Goal: Answer question/provide support: Share knowledge or assist other users

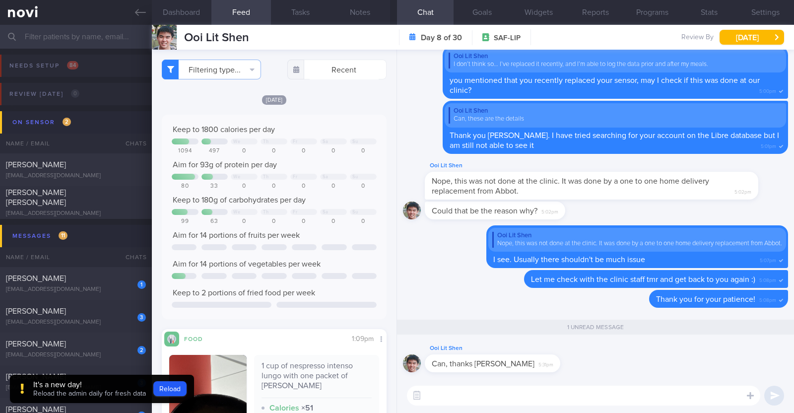
click at [87, 36] on input "text" at bounding box center [397, 37] width 794 height 24
click at [174, 385] on button "Reload" at bounding box center [169, 388] width 33 height 15
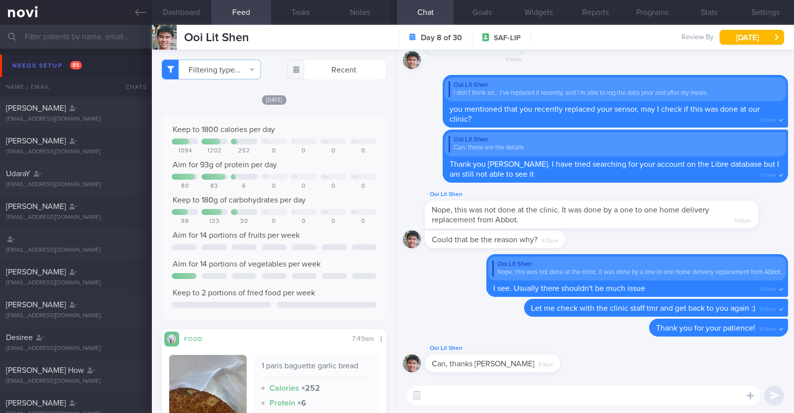
click at [42, 33] on input "text" at bounding box center [397, 37] width 794 height 24
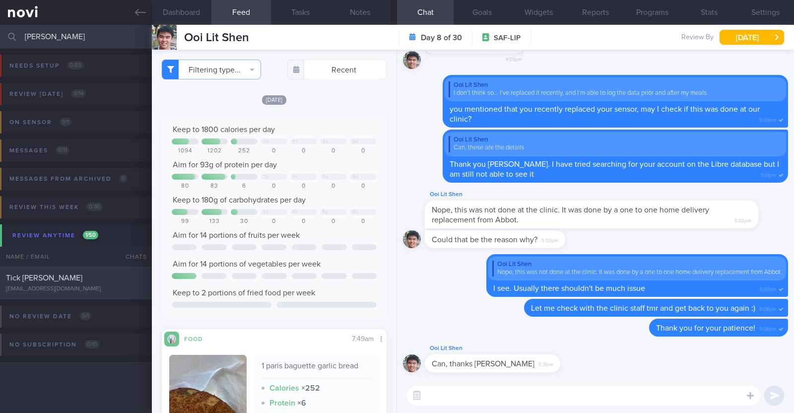
type input "[PERSON_NAME]"
click at [48, 273] on div "Tick Chai Lai" at bounding box center [74, 278] width 137 height 10
type input "R/v with Dr JJ 20/8. R/v 26/8"
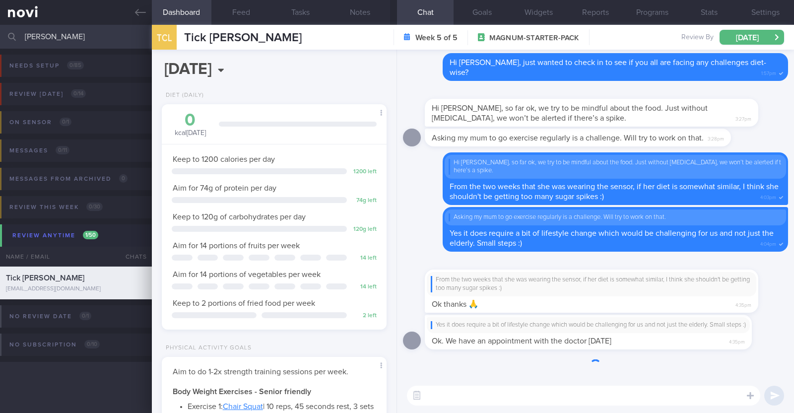
scroll to position [100, 201]
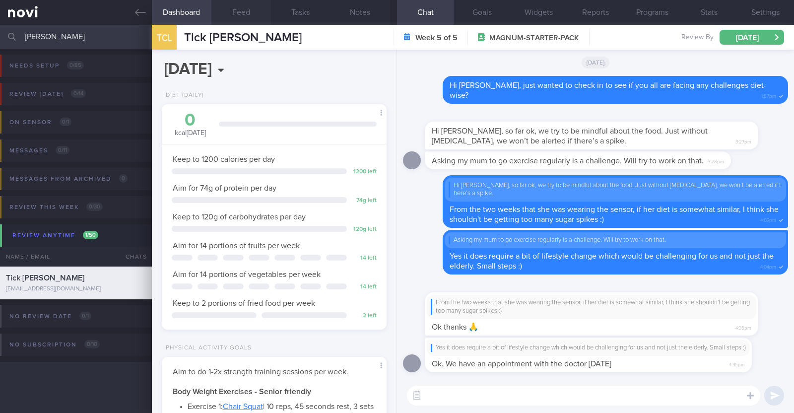
click at [244, 13] on button "Feed" at bounding box center [241, 12] width 60 height 25
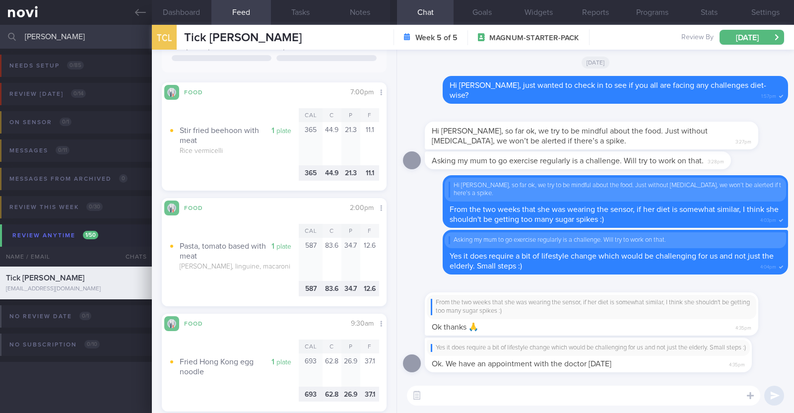
scroll to position [1426, 0]
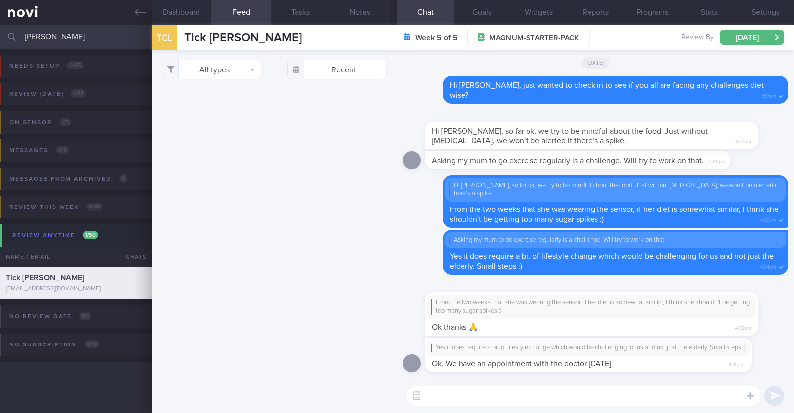
select select "7"
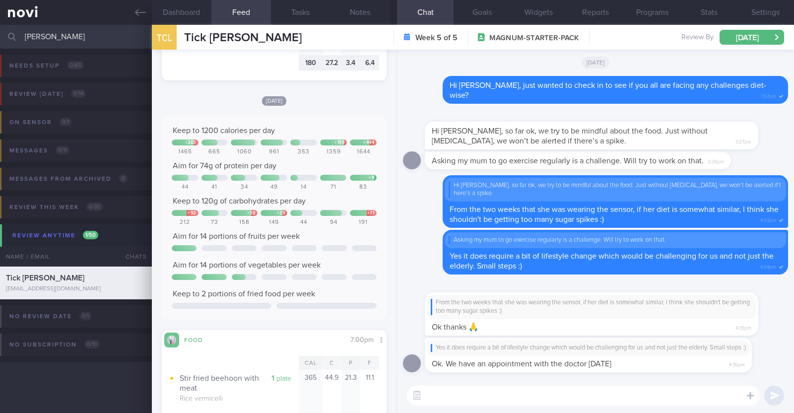
drag, startPoint x: 99, startPoint y: 36, endPoint x: 9, endPoint y: 36, distance: 90.3
click at [9, 36] on div "lai tick chai Assigned patients Assigned patients All active patients Archived …" at bounding box center [397, 37] width 794 height 24
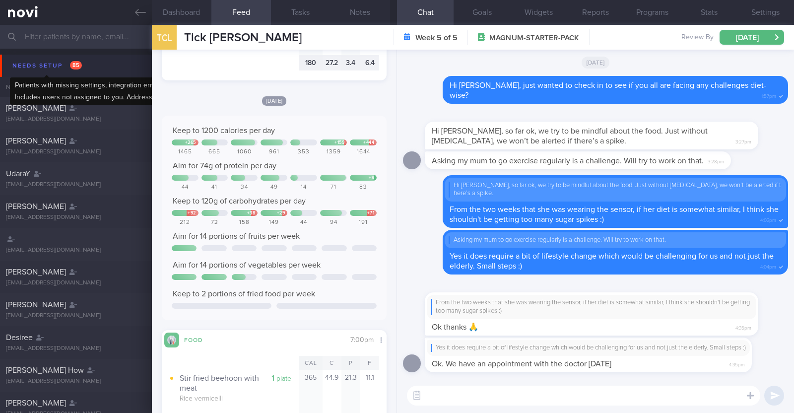
click at [35, 66] on div "Needs setup 85" at bounding box center [47, 65] width 74 height 13
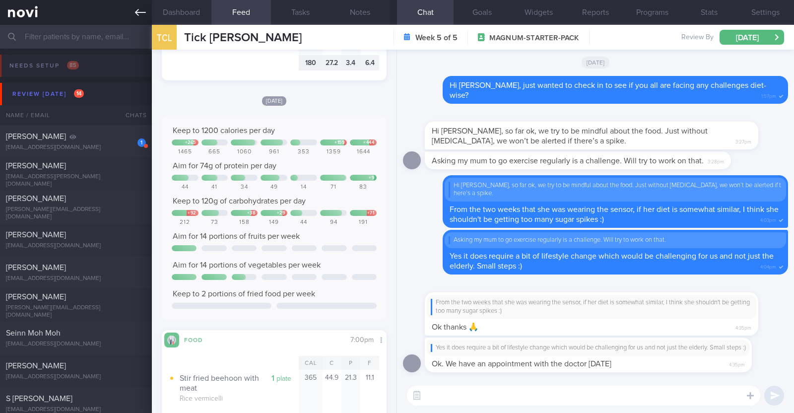
click at [143, 12] on icon at bounding box center [140, 12] width 11 height 7
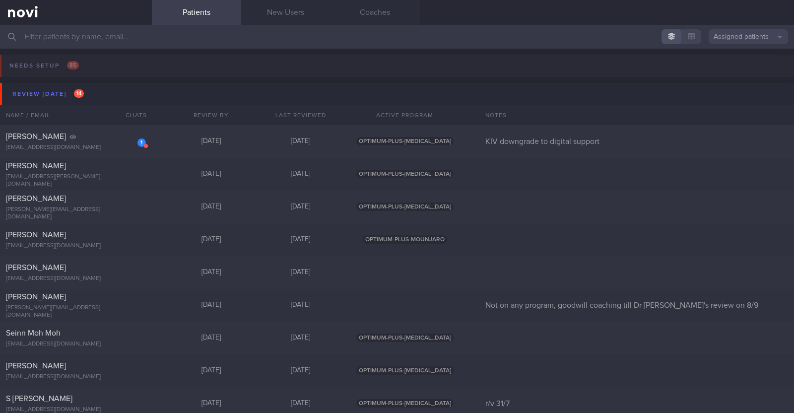
click at [742, 40] on button "Assigned patients" at bounding box center [747, 36] width 79 height 15
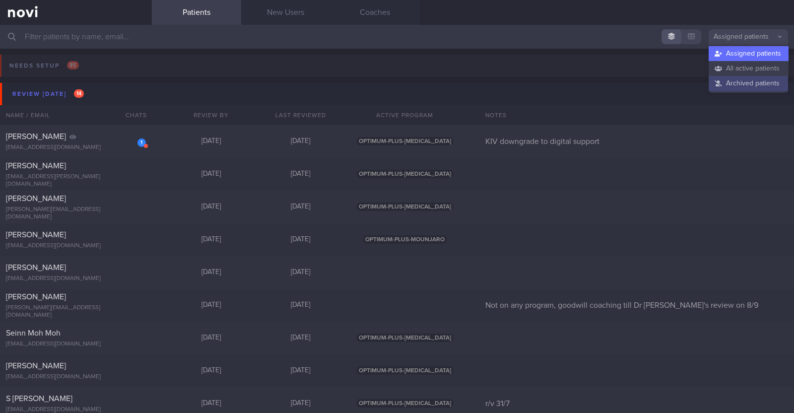
click at [729, 85] on button "Archived patients" at bounding box center [747, 83] width 79 height 15
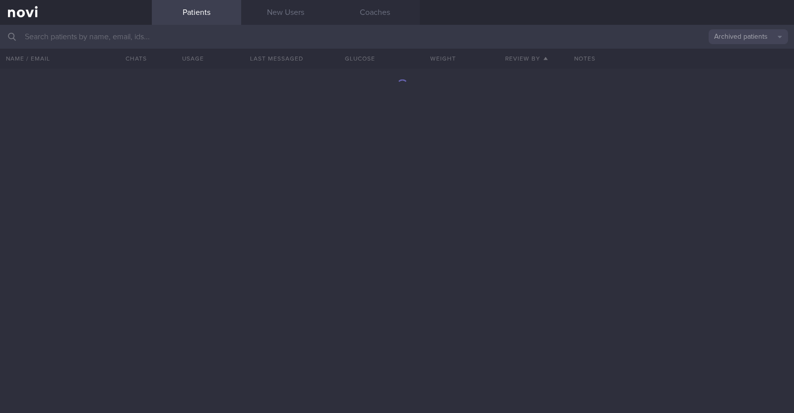
click at [386, 34] on input "text" at bounding box center [397, 37] width 794 height 24
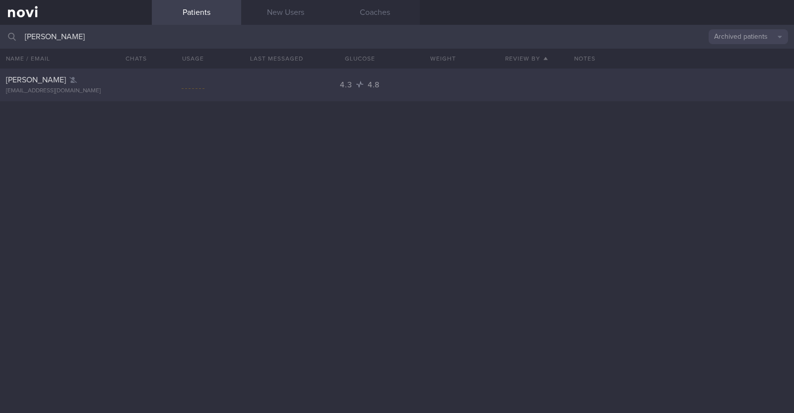
type input "Kovind Naidu"
click at [136, 88] on div "kovindnaidu00@gmail.com" at bounding box center [76, 90] width 140 height 7
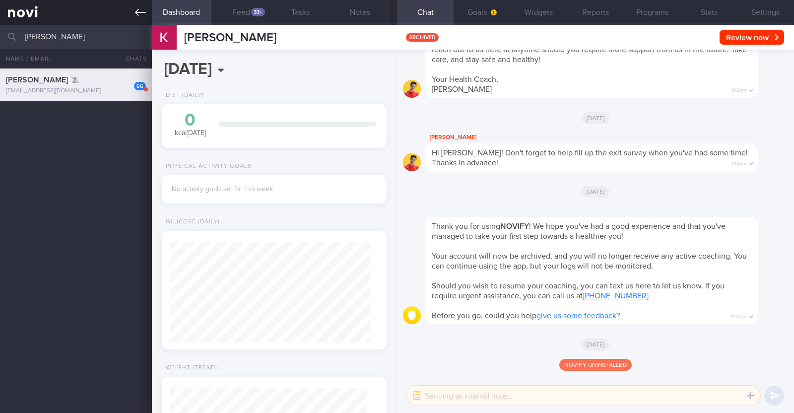
click at [136, 18] on link at bounding box center [76, 12] width 152 height 25
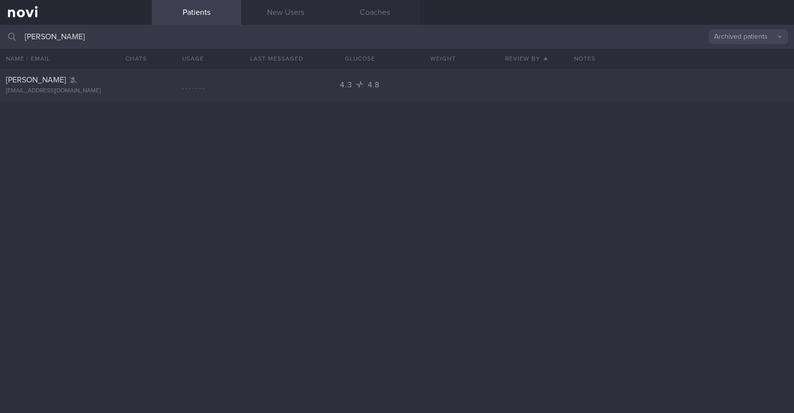
drag, startPoint x: 56, startPoint y: 24, endPoint x: 0, endPoint y: 18, distance: 56.3
click at [0, 18] on div "Patients New Users Coaches Kovind Naidu Archived patients Assigned patients All…" at bounding box center [397, 206] width 794 height 413
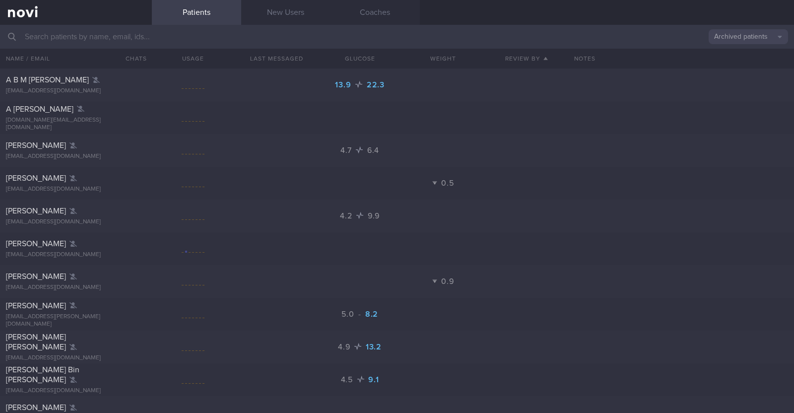
drag, startPoint x: 742, startPoint y: 32, endPoint x: 742, endPoint y: 38, distance: 5.5
click at [742, 32] on button "Archived patients" at bounding box center [747, 36] width 79 height 15
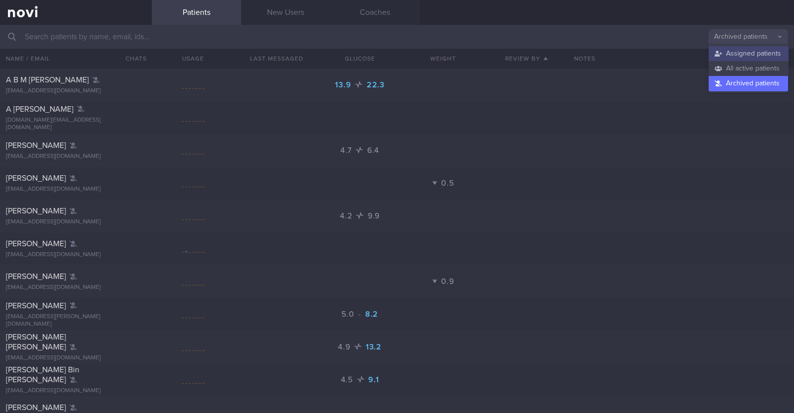
click at [738, 50] on button "Assigned patients" at bounding box center [747, 53] width 79 height 15
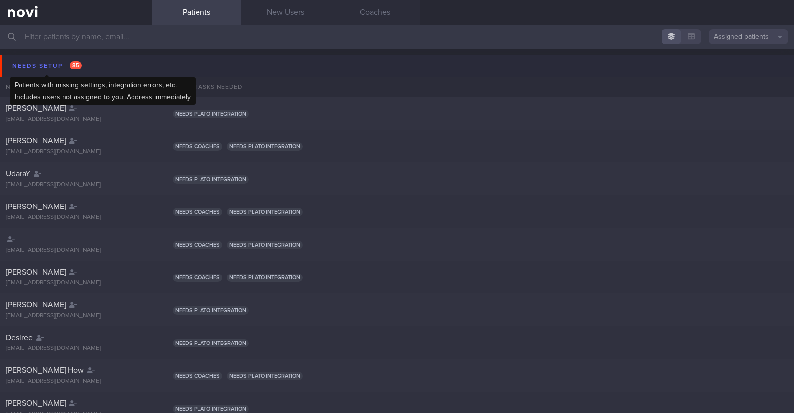
click at [51, 65] on div "Needs setup 85" at bounding box center [47, 65] width 74 height 13
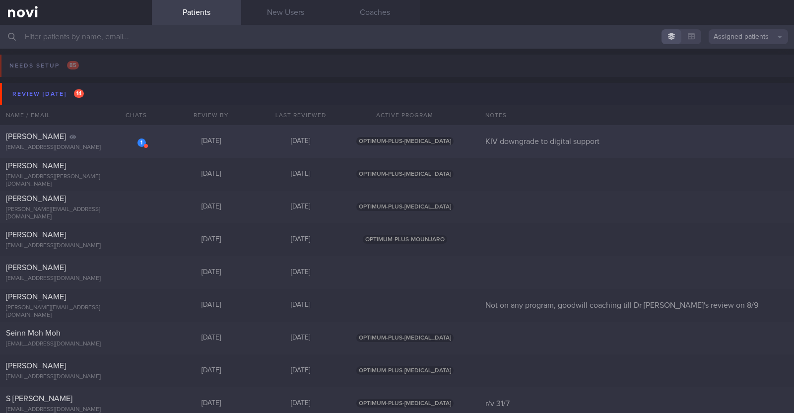
click at [84, 137] on div "Michael Eugene Socki" at bounding box center [74, 136] width 137 height 10
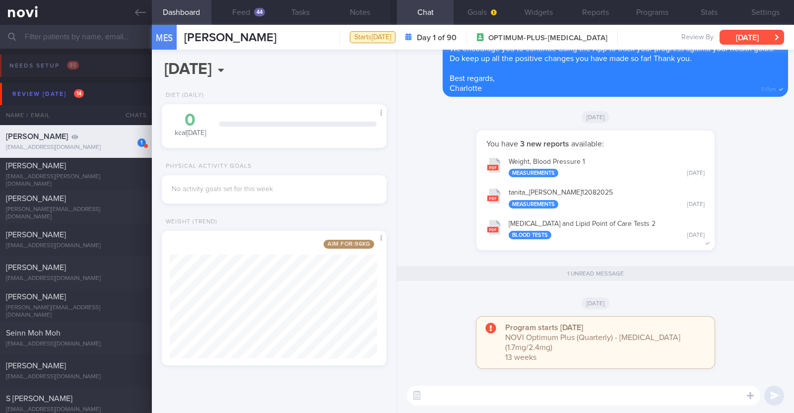
click at [726, 38] on button "[DATE]" at bounding box center [751, 37] width 64 height 15
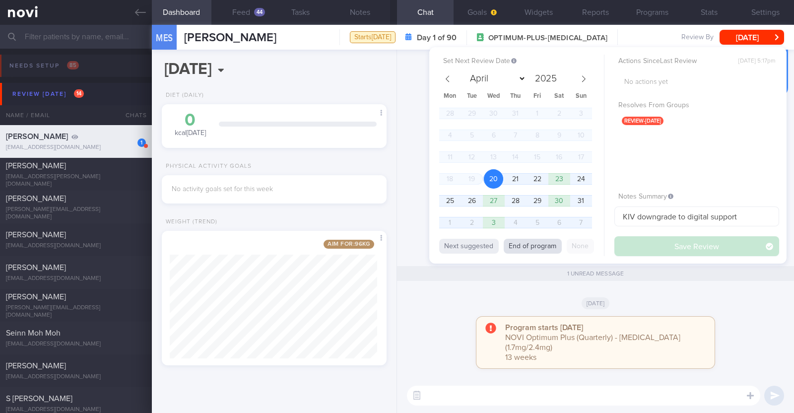
click at [546, 247] on button "End of program" at bounding box center [532, 246] width 58 height 15
select select "10"
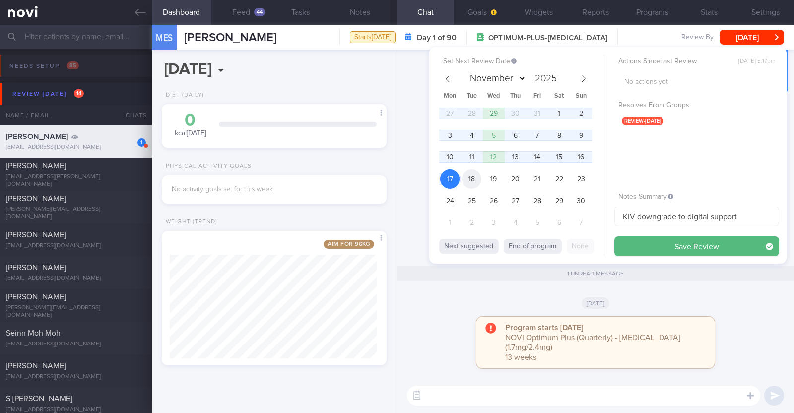
click at [471, 174] on span "18" at bounding box center [471, 178] width 19 height 19
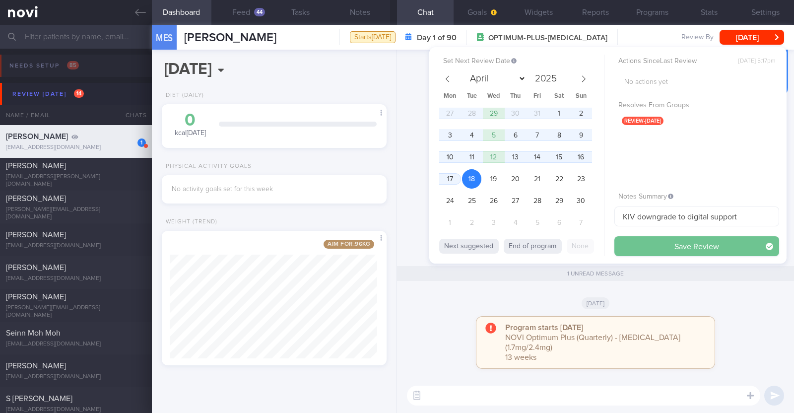
click at [637, 240] on button "Save Review" at bounding box center [696, 246] width 165 height 20
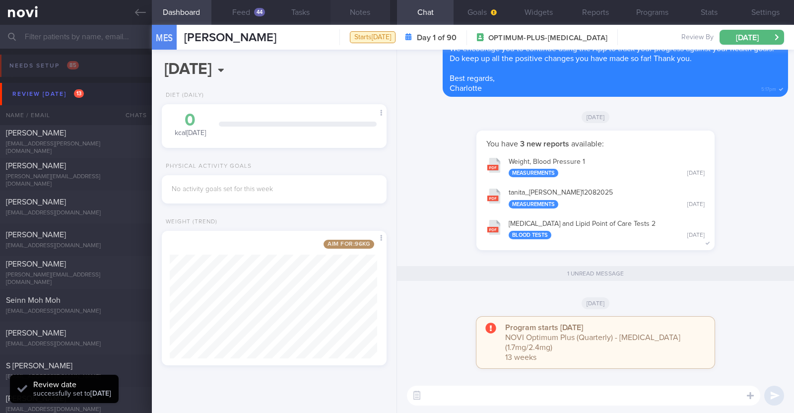
click at [361, 17] on button "Notes" at bounding box center [360, 12] width 60 height 25
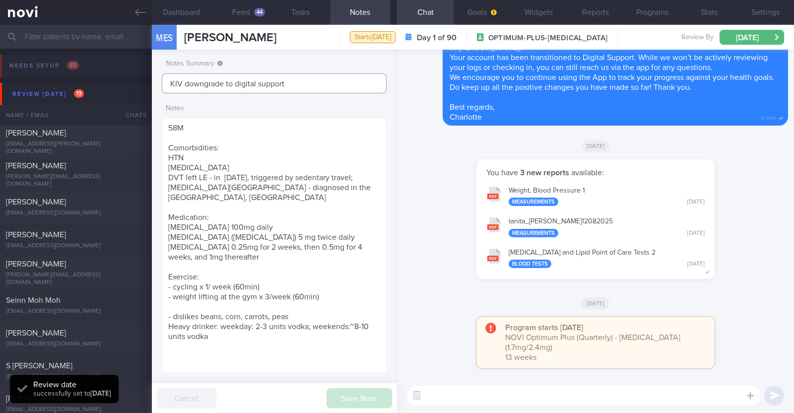
drag, startPoint x: 295, startPoint y: 83, endPoint x: 12, endPoint y: 79, distance: 282.2
click at [16, 79] on div "Patients New Users Coaches Assigned patients Assigned patients All active patie…" at bounding box center [397, 219] width 794 height 388
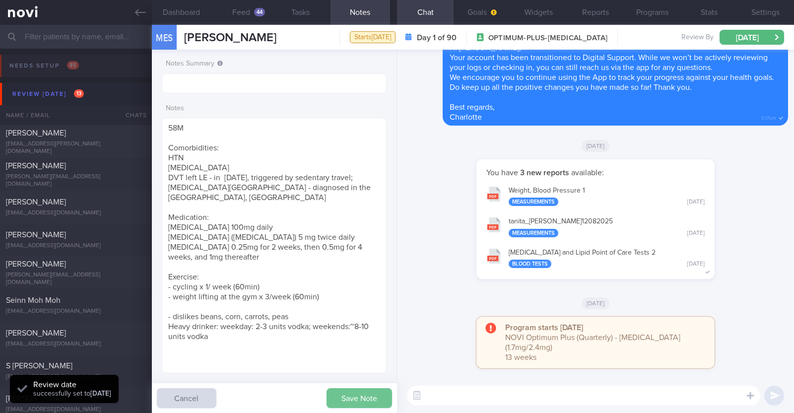
click at [331, 389] on button "Save Note" at bounding box center [358, 398] width 65 height 20
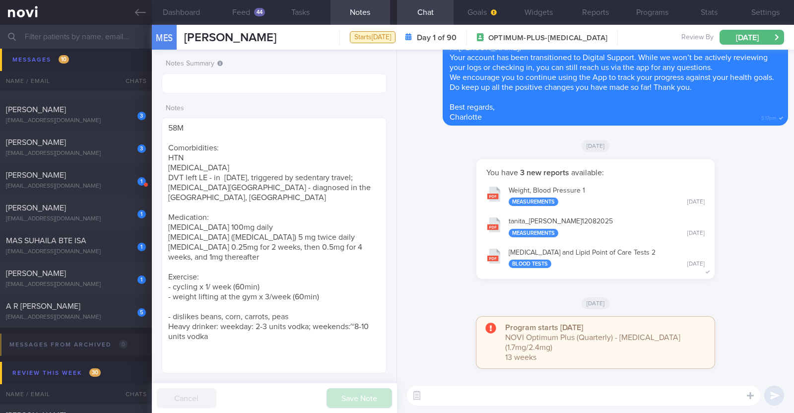
scroll to position [682, 0]
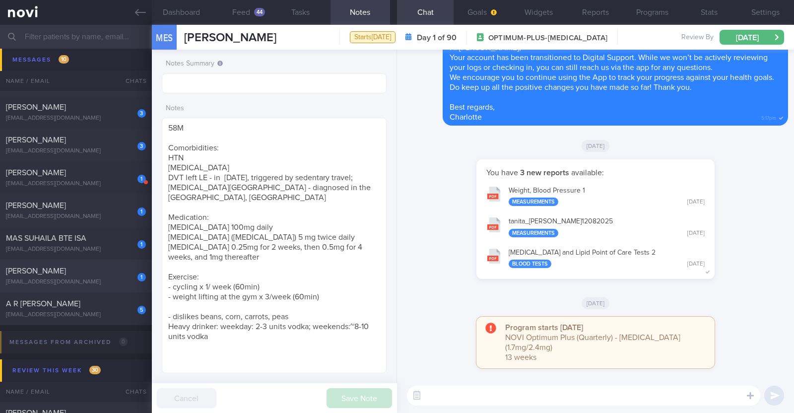
click at [119, 277] on div "1 Tan Tiong Hean grpqbkybr9@privaterelay.appleid.com" at bounding box center [76, 276] width 152 height 20
type textarea "52M Co-morbidities: DM dx 2019 HTN HLD Lumbar degenerative disc disease s/p sur…"
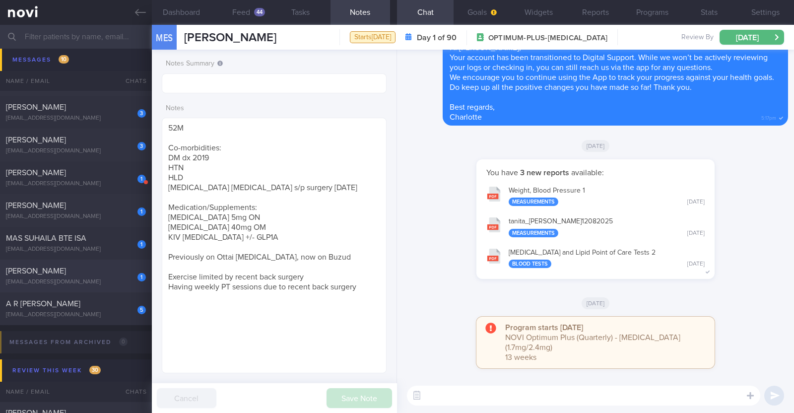
select select "7"
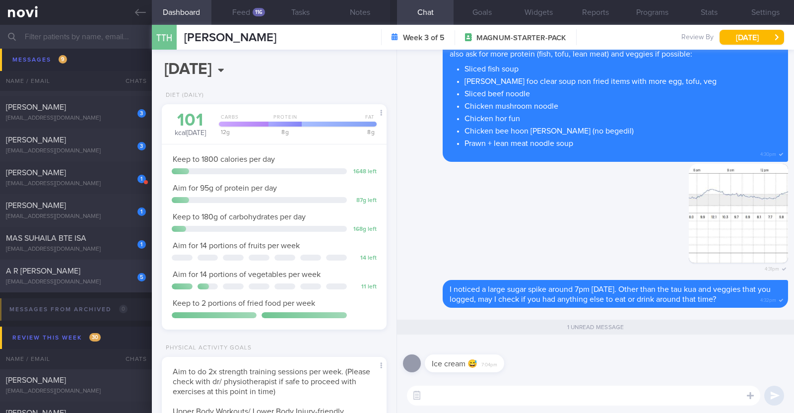
scroll to position [100, 201]
click at [496, 390] on textarea at bounding box center [583, 395] width 353 height 20
type textarea "Haha thank you for clarifying Alan"
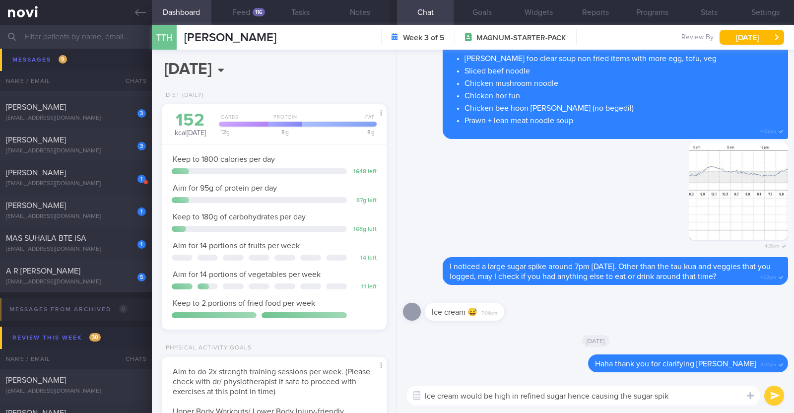
type textarea "Ice cream would be high in refined sugar hence causing the sugar spike"
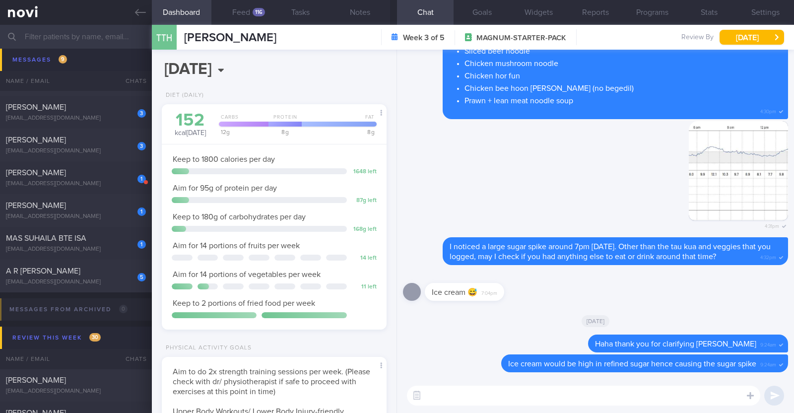
click at [503, 397] on textarea at bounding box center [583, 395] width 353 height 20
paste textarea "If you are really craving for a sweet treat, you can try out these options whic…"
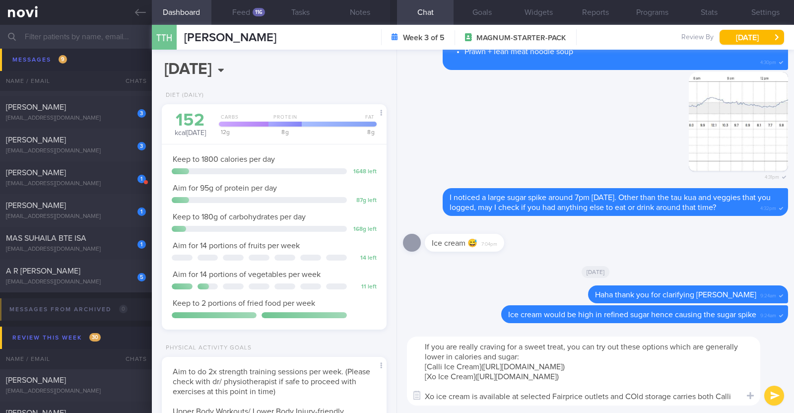
scroll to position [0, 0]
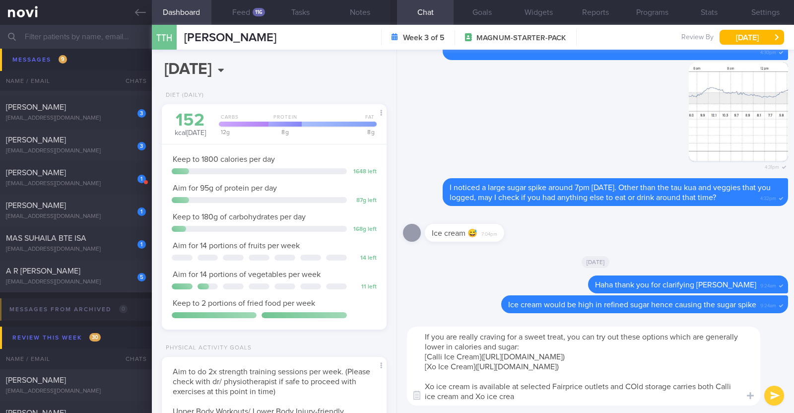
type textarea "If you are really craving for a sweet treat, you can try out these options whic…"
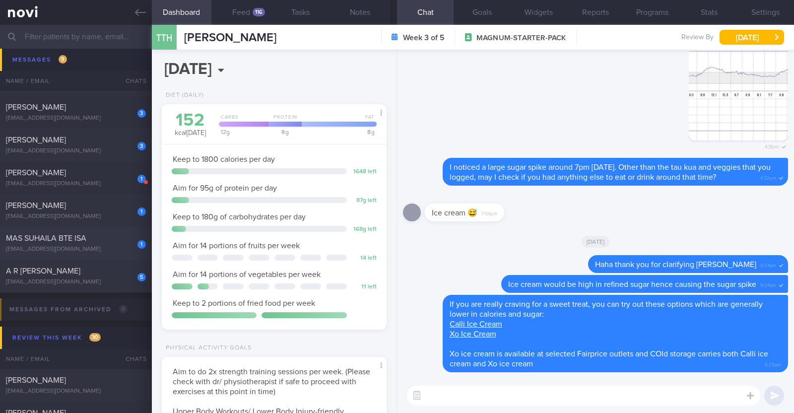
click at [126, 241] on div "1" at bounding box center [135, 240] width 22 height 15
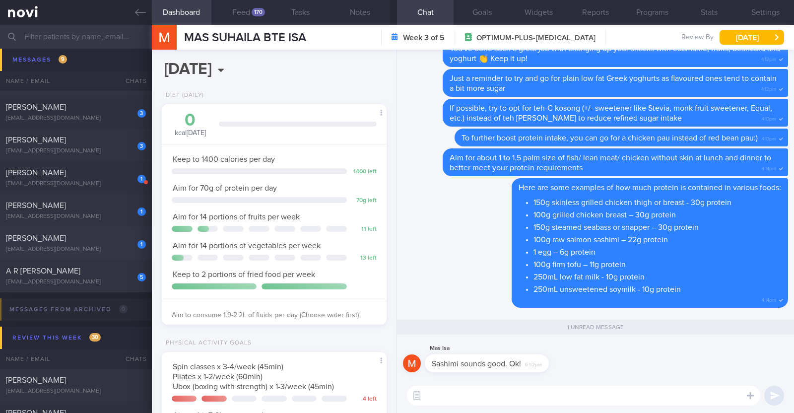
click at [107, 242] on div "Tan Tiong Hean" at bounding box center [74, 238] width 137 height 10
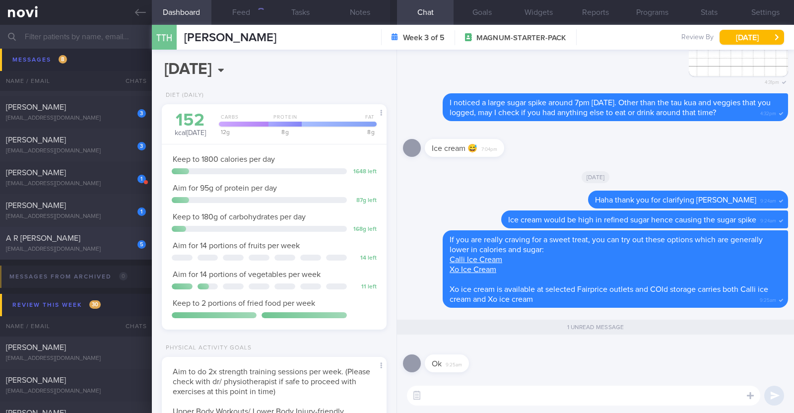
scroll to position [100, 201]
click at [110, 214] on div "cmoolian@gmail.com" at bounding box center [76, 216] width 140 height 7
type textarea "46F Co-morbidities: Dyslipidemia Hyperuricemia Medication/Supplements: Nil meds…"
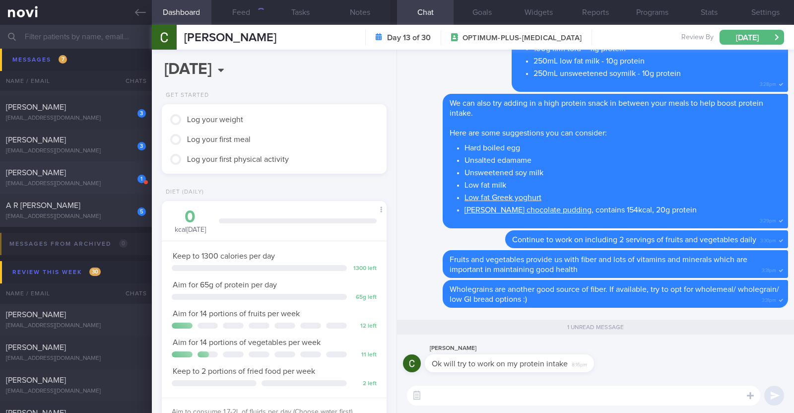
click at [124, 176] on div "1" at bounding box center [135, 175] width 22 height 15
type input "R/v with Dr Kyle 10/9. R/v 26/8"
type textarea "52F Nil PMHx/ Meds Wegovy 0.25mg for 4 weeks, then 0.5mg for 4 weeks, and 1mg t…"
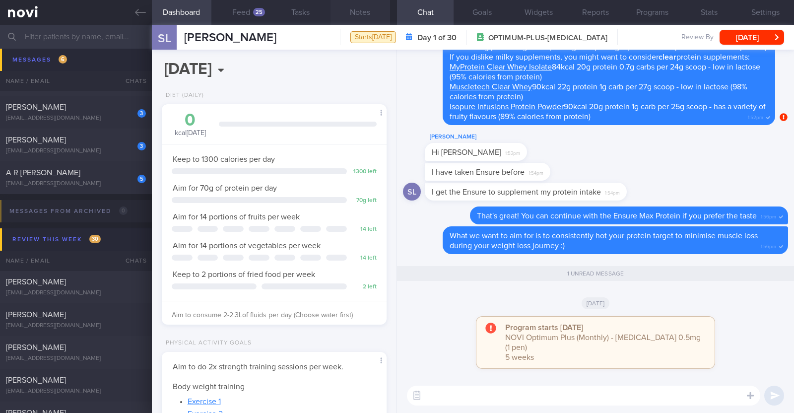
click at [358, 14] on button "Notes" at bounding box center [360, 12] width 60 height 25
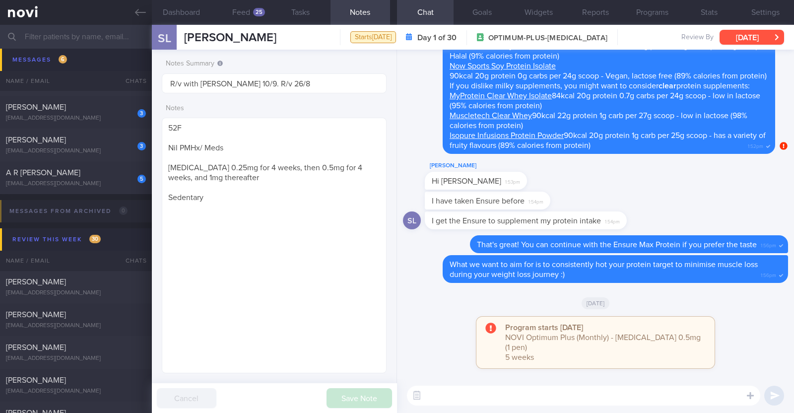
click at [733, 39] on button "[DATE]" at bounding box center [751, 37] width 64 height 15
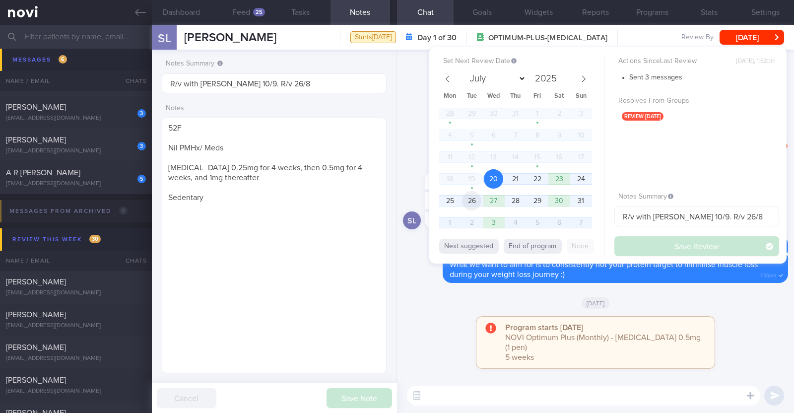
click at [474, 197] on span "26" at bounding box center [471, 200] width 19 height 19
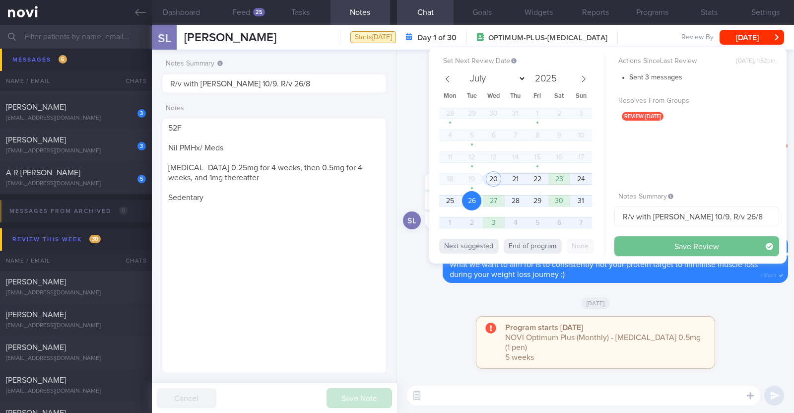
click at [675, 246] on button "Save Review" at bounding box center [696, 246] width 165 height 20
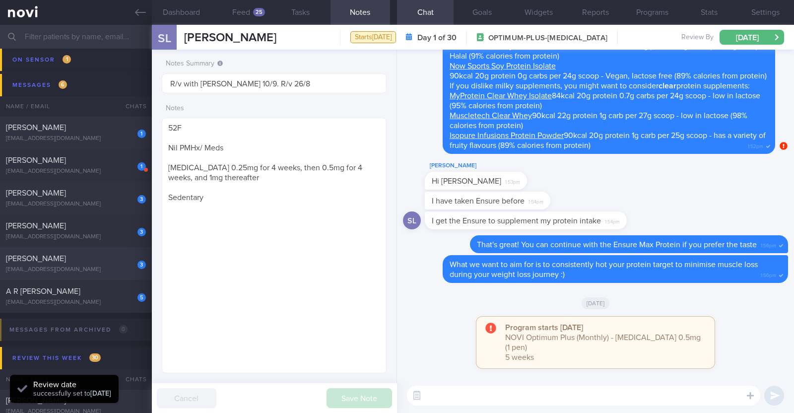
scroll to position [525, 0]
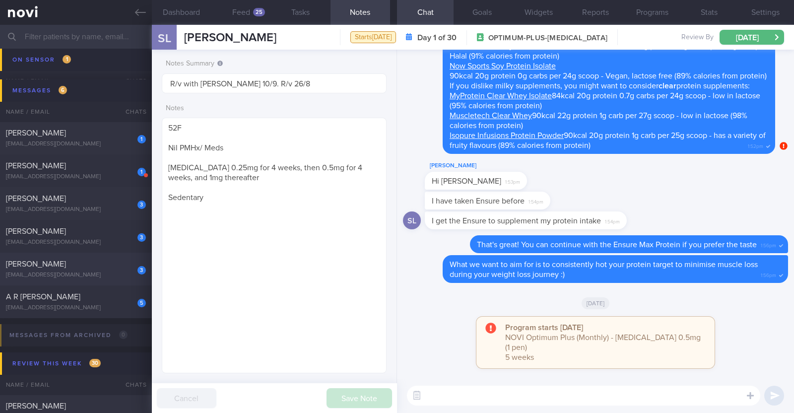
click at [99, 272] on div "tittu100@gmail.com" at bounding box center [76, 274] width 140 height 7
type textarea "38F Comorbidities: Fatty Liver PCOS Ryblesus 14mg Weight training 2x (60min) a …"
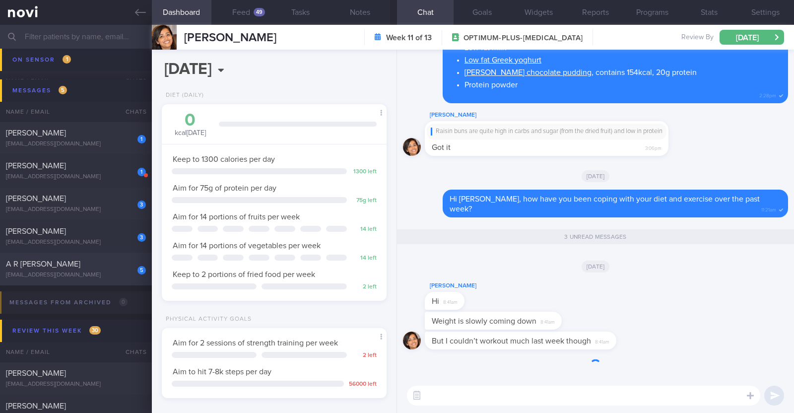
scroll to position [113, 197]
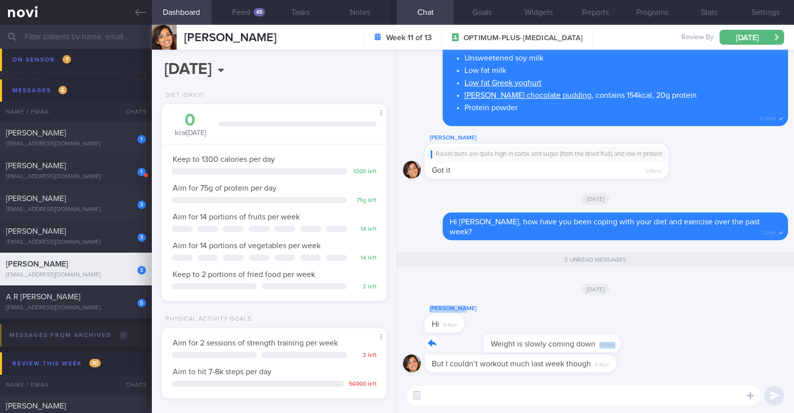
drag, startPoint x: 555, startPoint y: 339, endPoint x: 733, endPoint y: 332, distance: 177.7
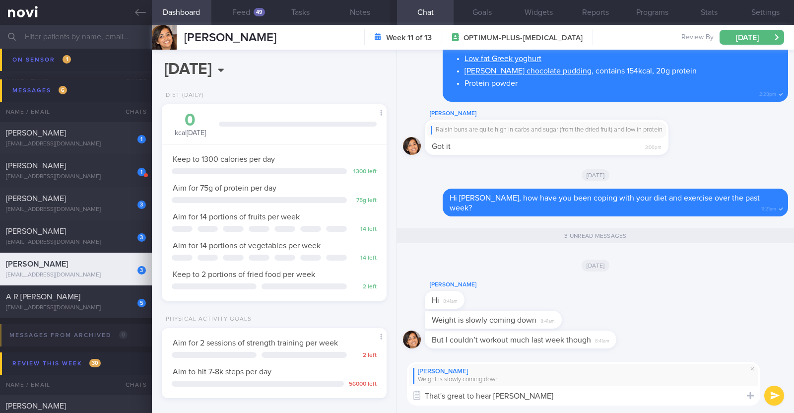
type textarea "That's great to hear Diana"
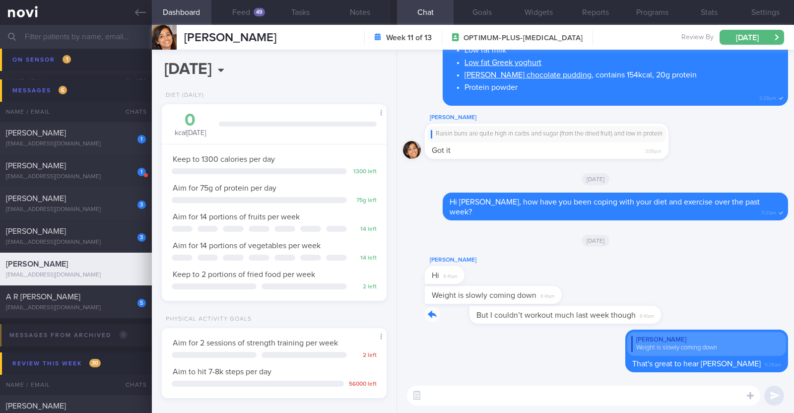
drag, startPoint x: 611, startPoint y: 311, endPoint x: 714, endPoint y: 322, distance: 103.7
click at [714, 322] on div "But I couldn’t workout much last week though 8:41am" at bounding box center [595, 318] width 385 height 24
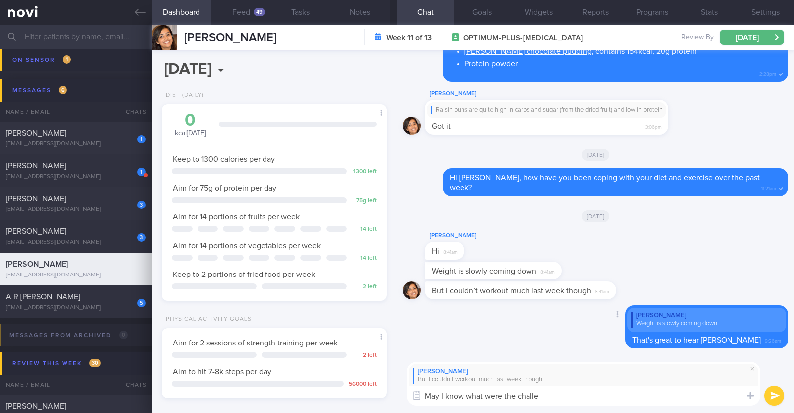
type textarea "May I know what were the challen"
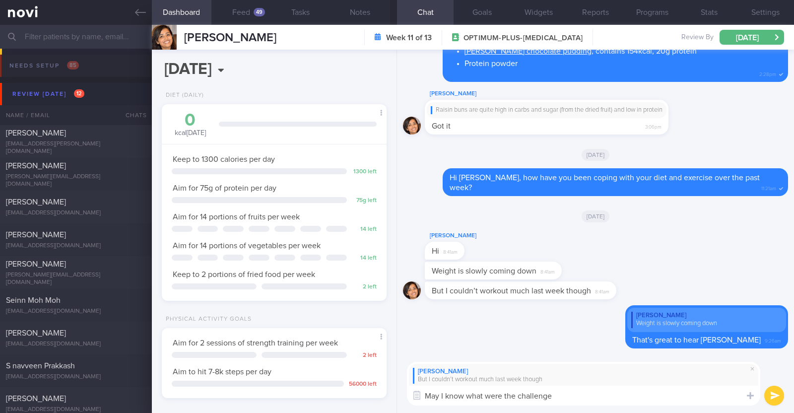
select select "7"
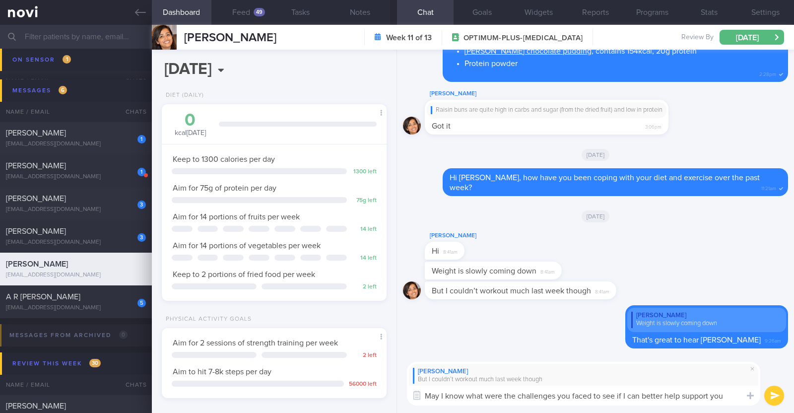
type textarea "May I know what were the challenges you faced to see if I can better help suppo…"
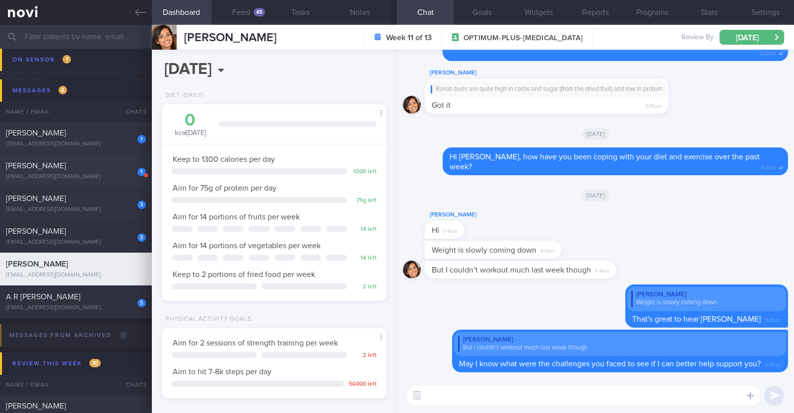
click at [98, 167] on div "Debbie Lim" at bounding box center [74, 166] width 137 height 10
type input "R/v with DR JJ on 29/8. R/v 25/8"
type textarea "34F Nil PMHx/ Meds Rybelsus 3mg OM x 1/12 1x/wk pickleball x 2h"
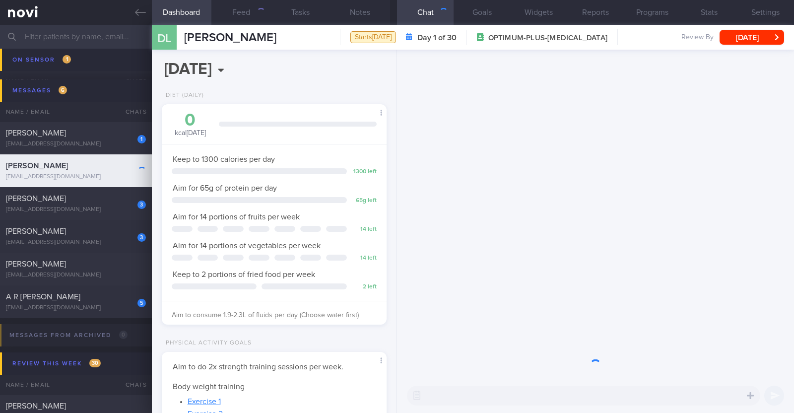
scroll to position [113, 197]
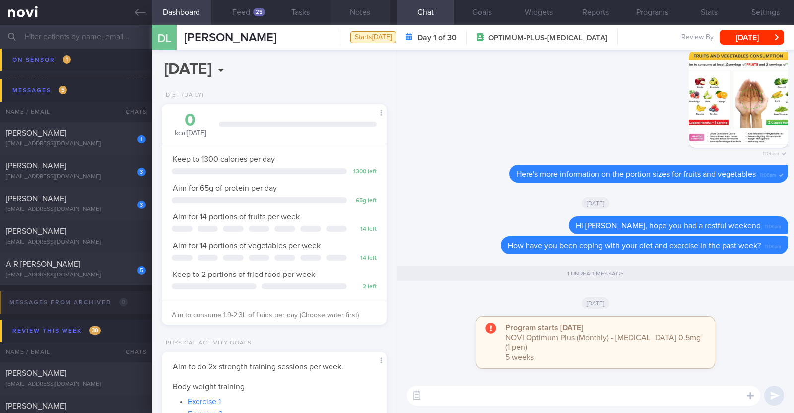
click at [380, 20] on button "Notes" at bounding box center [360, 12] width 60 height 25
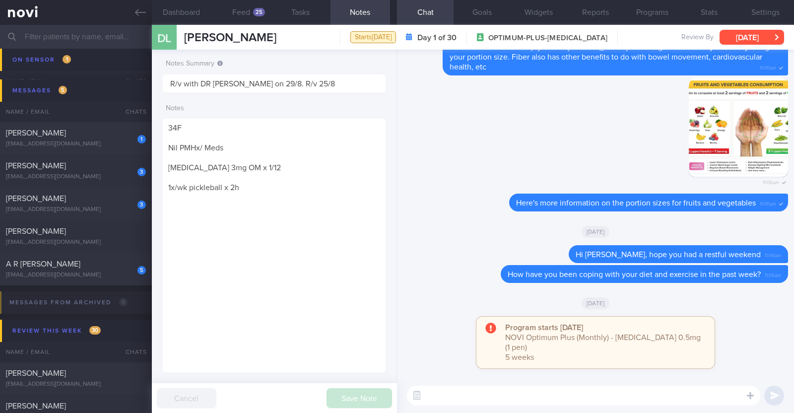
click at [741, 43] on button "[DATE]" at bounding box center [751, 37] width 64 height 15
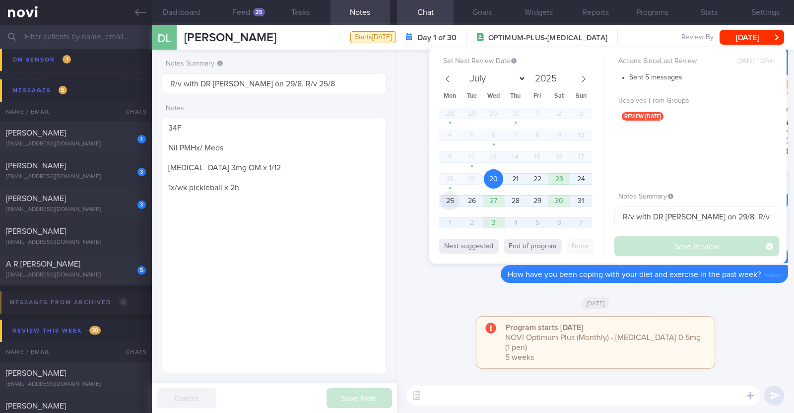
click at [455, 204] on span "25" at bounding box center [449, 200] width 19 height 19
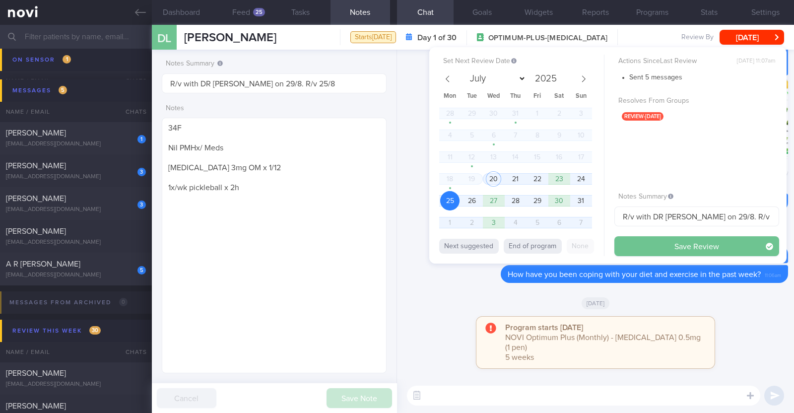
click at [652, 240] on button "Save Review" at bounding box center [696, 246] width 165 height 20
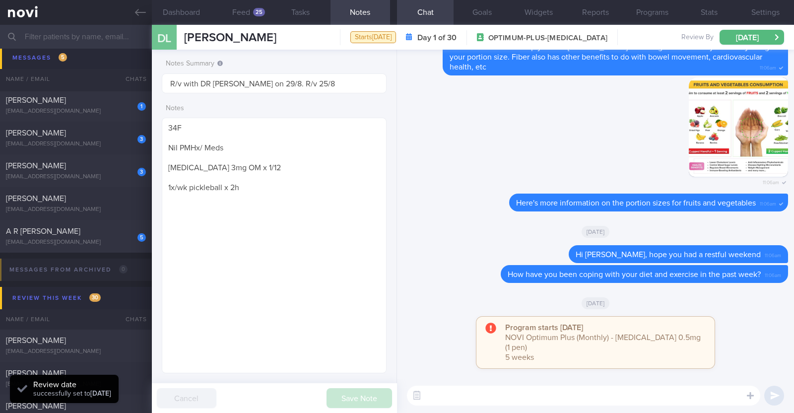
scroll to position [493, 0]
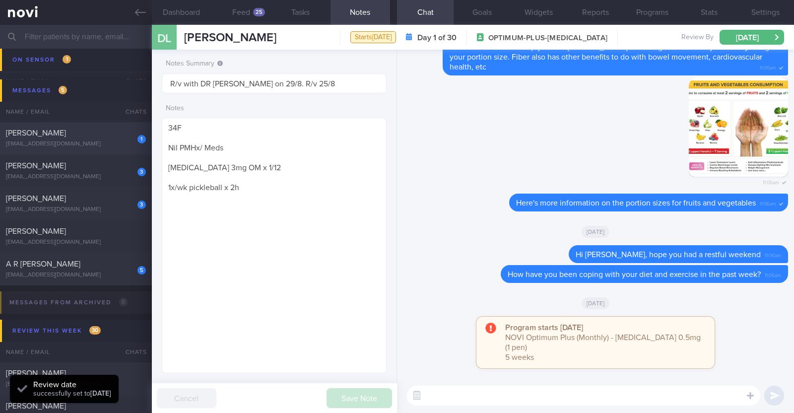
click at [75, 137] on div "1 Therasa Lee therasalee2021@gmail.com" at bounding box center [76, 138] width 152 height 20
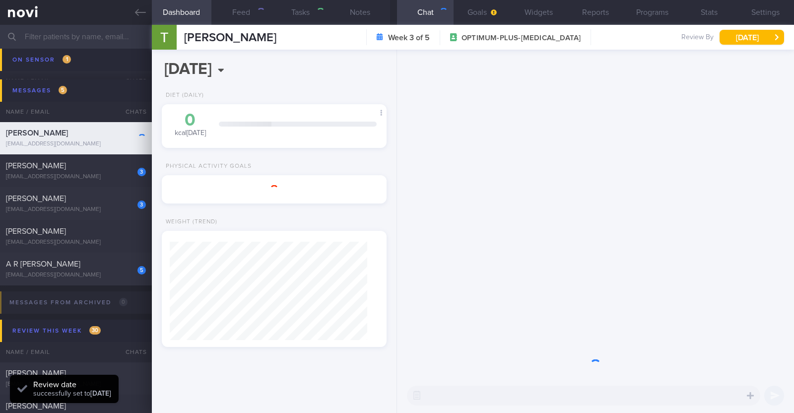
type textarea "52F Comorbidities: Hyperlipidemia - not on meds, not on f/up Left ACL tear, rig…"
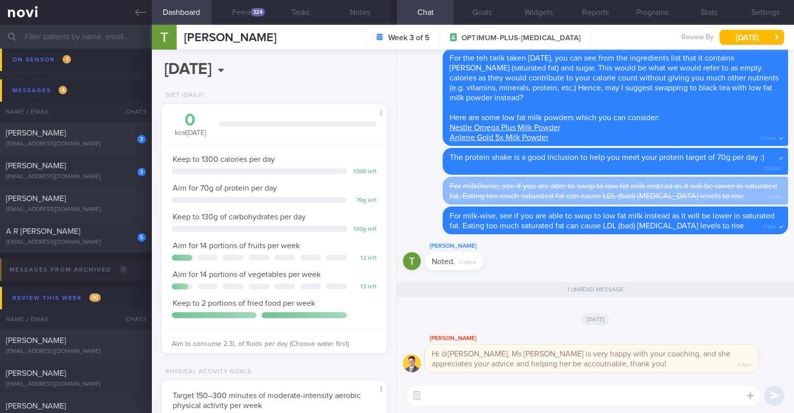
click at [432, 393] on textarea at bounding box center [583, 395] width 353 height 20
click at [416, 396] on button "button" at bounding box center [417, 395] width 18 height 18
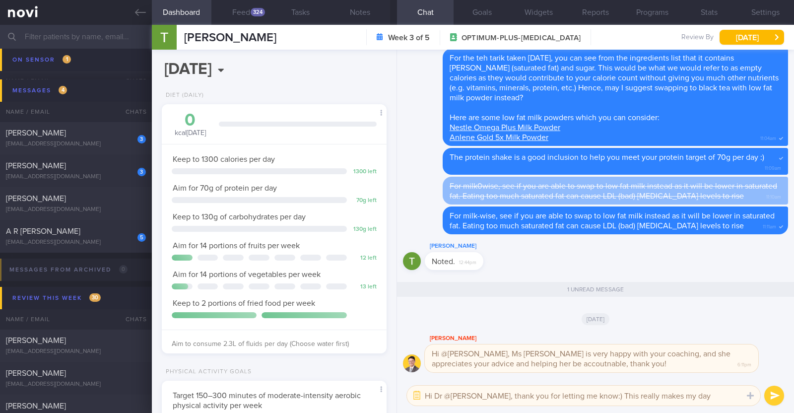
type textarea "Hi Dr @Todd, thank you for letting me know:) This really makes my day!"
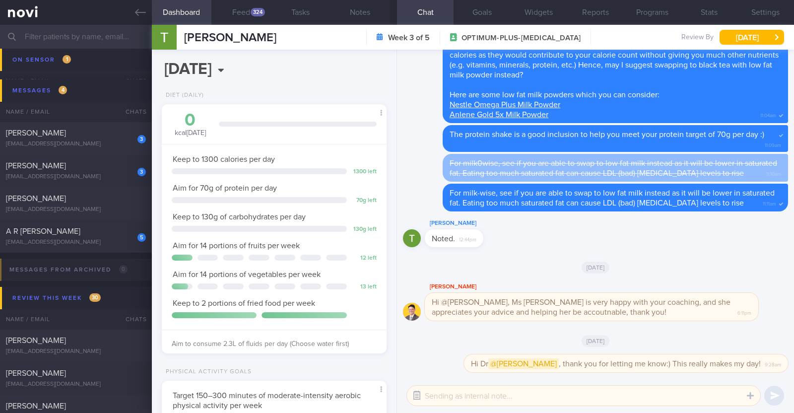
click at [417, 397] on button "button" at bounding box center [417, 395] width 18 height 18
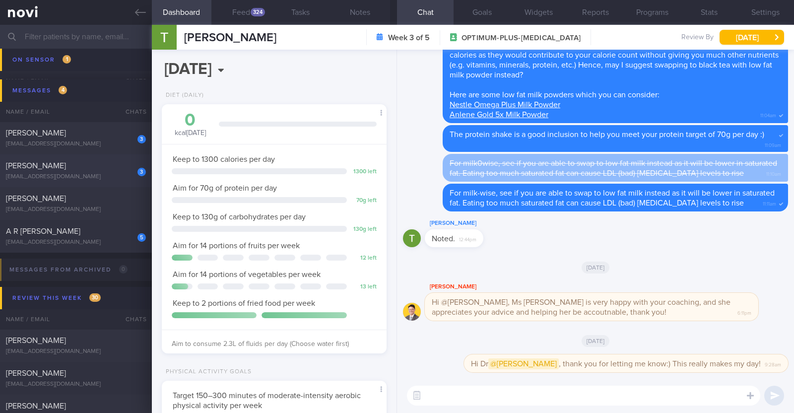
click at [98, 175] on div "tammyng550@gmail.com" at bounding box center [76, 176] width 140 height 7
type textarea "24F Comorbidities: Insulin resistance (was diagnosed in May 2024) did a 6 month…"
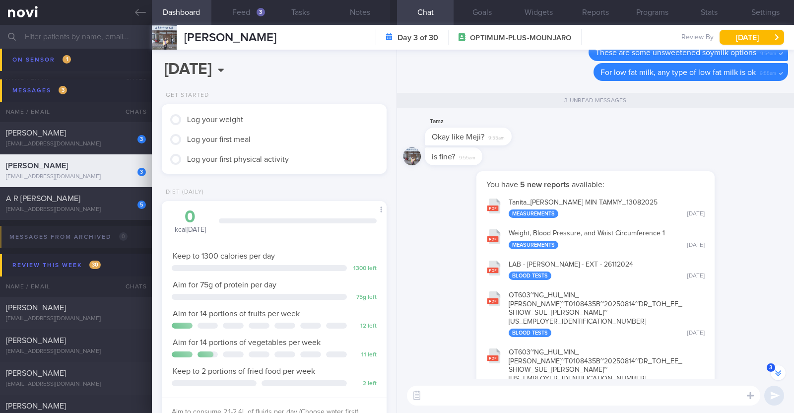
scroll to position [-61, 0]
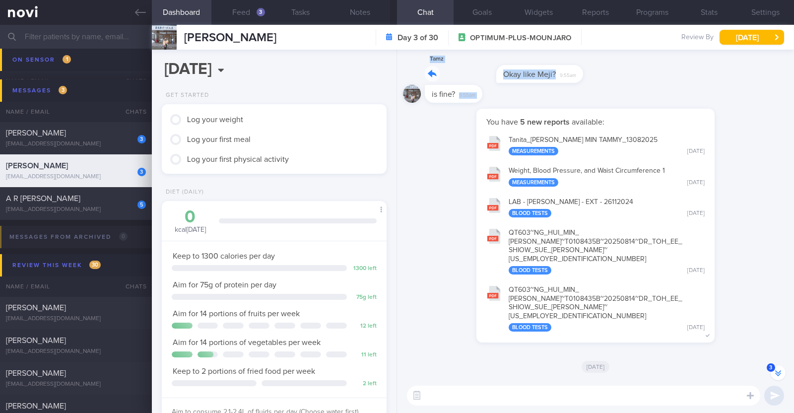
drag, startPoint x: 507, startPoint y: 108, endPoint x: 745, endPoint y: 121, distance: 238.0
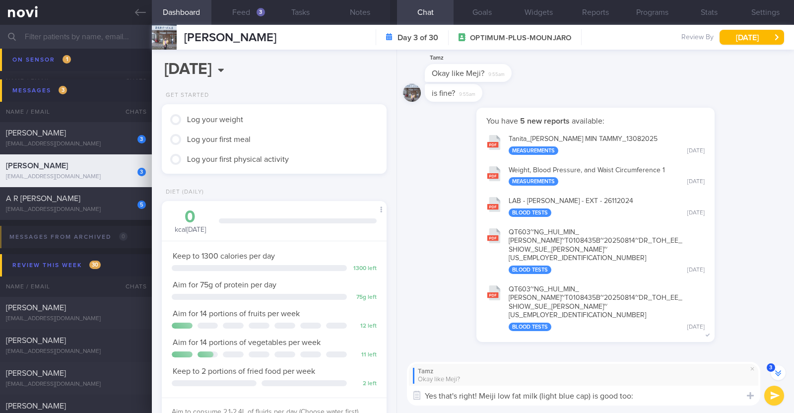
type textarea "Yes that's right! Meiji low fat milk (light blue cap) is good too:)"
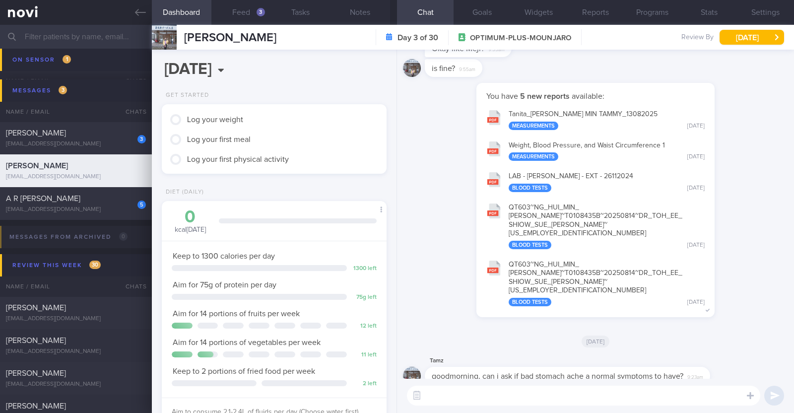
scroll to position [0, 0]
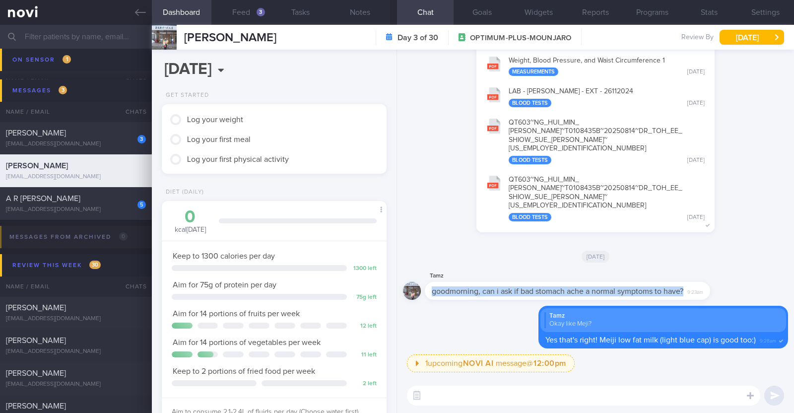
drag, startPoint x: 706, startPoint y: 288, endPoint x: 749, endPoint y: 286, distance: 42.7
click at [749, 286] on div "Tamz goodmorning, can i ask if bad stomach ache a normal symptoms to have? 9:23…" at bounding box center [595, 288] width 385 height 36
click at [734, 282] on div "Tamz goodmorning, can i ask if bad stomach ache a normal symptoms to have? 9:23…" at bounding box center [582, 285] width 315 height 30
drag, startPoint x: 707, startPoint y: 294, endPoint x: 772, endPoint y: 291, distance: 65.5
click at [772, 291] on div "Tamz goodmorning, can i ask if bad stomach ache a normal symptoms to have? 9:23…" at bounding box center [595, 288] width 385 height 36
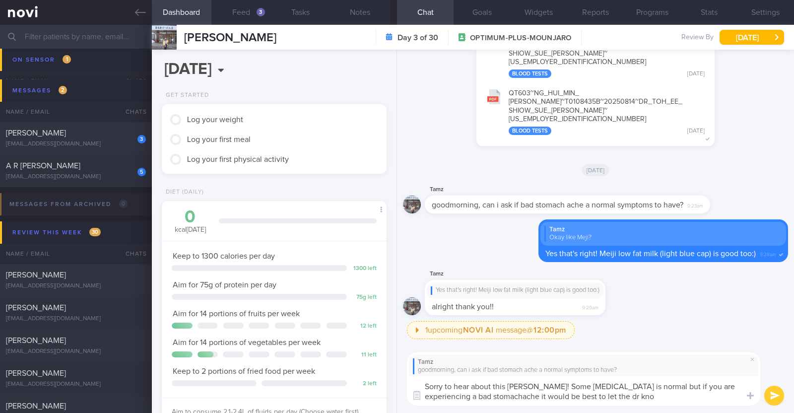
type textarea "Sorry to hear about this Tammy! Some stomach discomfort is normal but if you ar…"
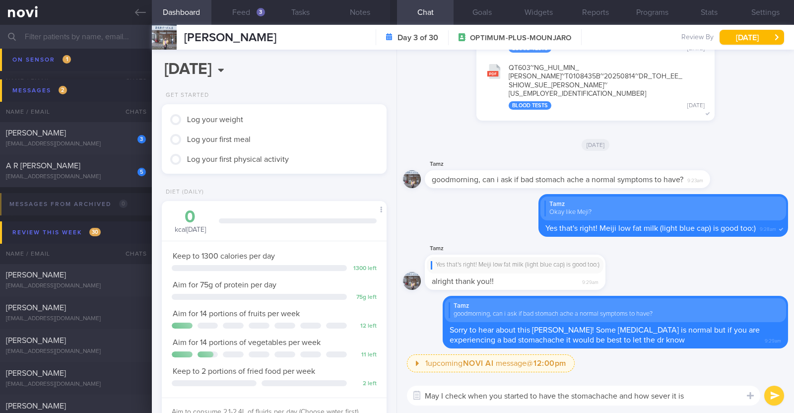
type textarea "May I check when you started to have the stomachache and how sever it is?"
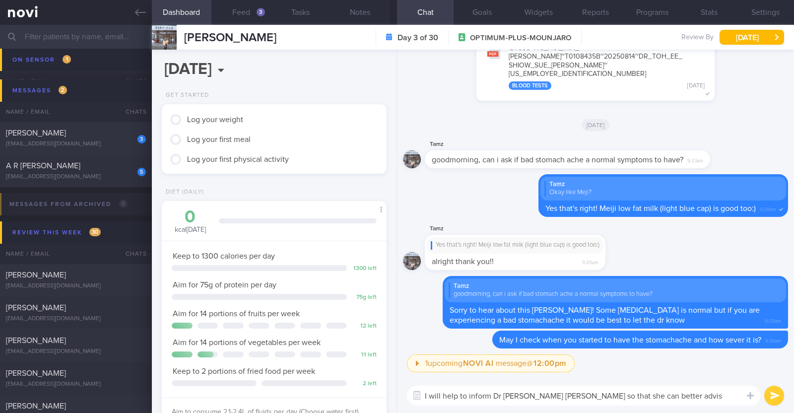
type textarea "I will help to inform Dr Sue Anne so that she can better advise"
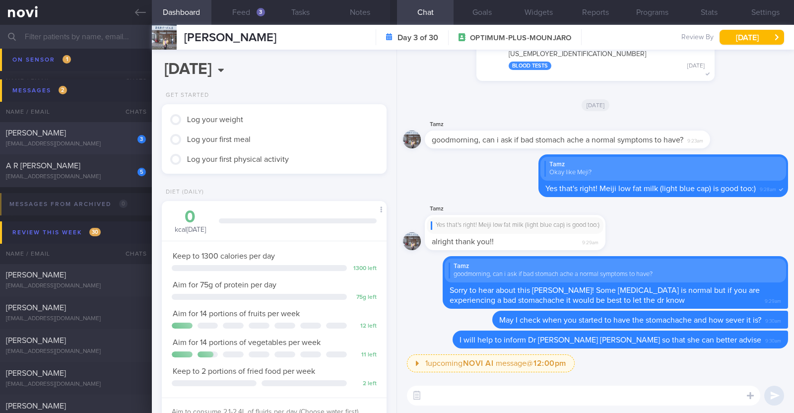
click at [63, 129] on span "[PERSON_NAME]" at bounding box center [36, 133] width 60 height 8
type textarea "63F Co-morbidities: DM HTN HLD CKD G1/A2 Hepatic steatosis Gallbladder polyp/so…"
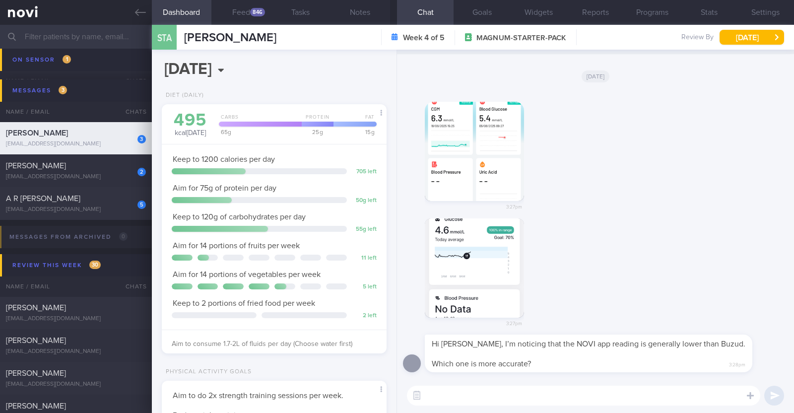
click at [533, 394] on textarea at bounding box center [583, 395] width 353 height 20
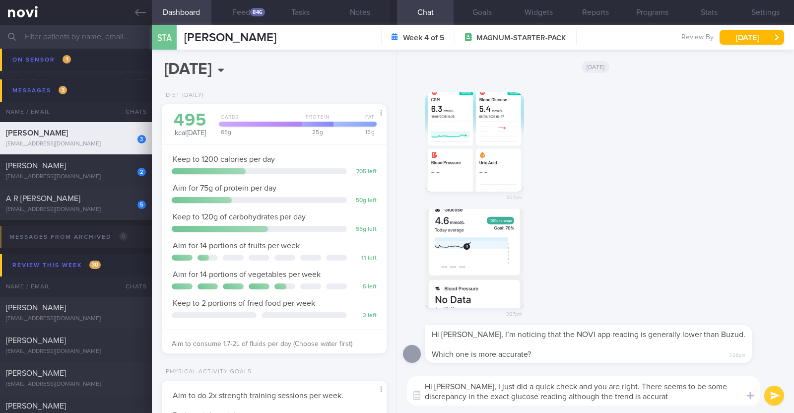
type textarea "Hi Anne, I just did a quick check and you are right. There seems to be some dis…"
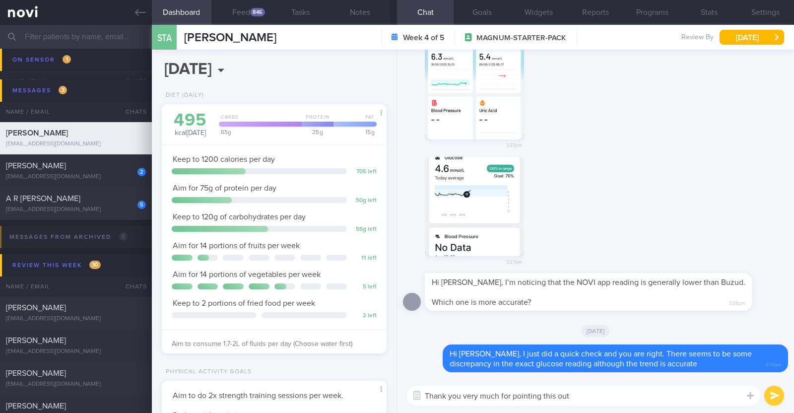
type textarea "Thank you very much for pointing this out!"
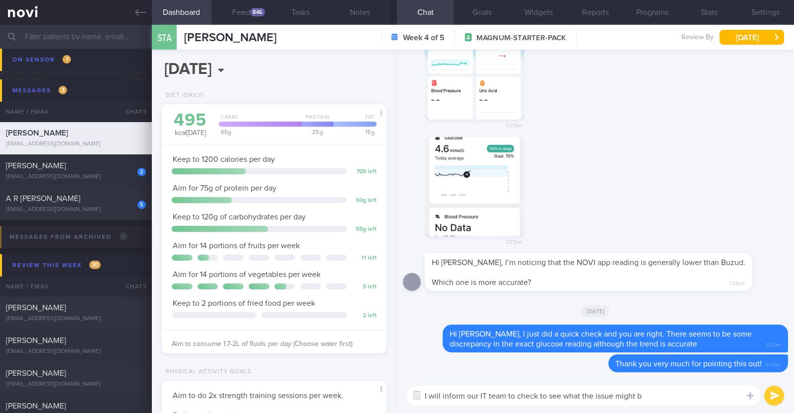
type textarea "I will inform our IT team to check to see what the issue might be"
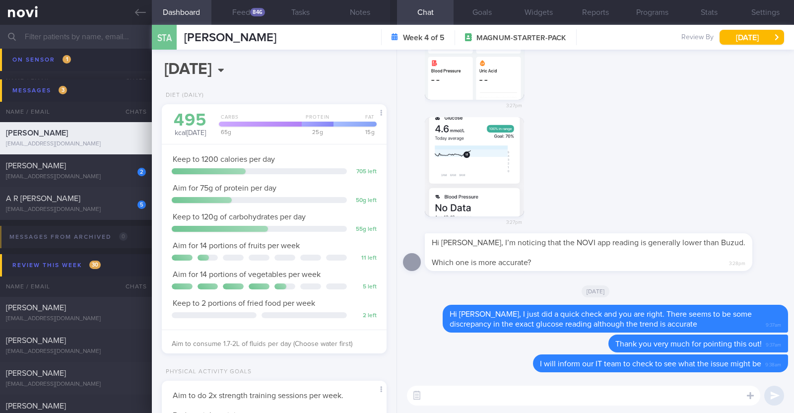
click at [536, 401] on textarea at bounding box center [583, 395] width 353 height 20
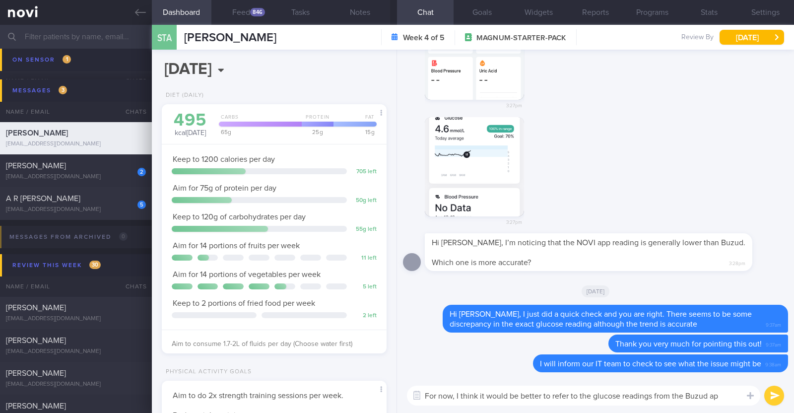
type textarea "For now, I think it would be better to refer to the glucose readings from the B…"
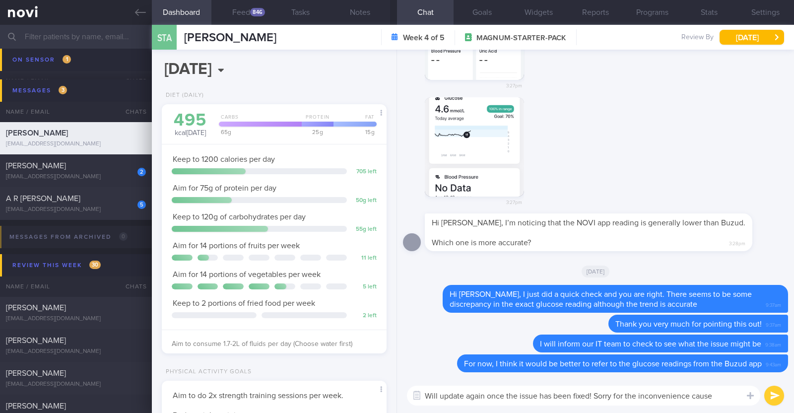
type textarea "Will update again once the issue has been fixed! Sorry for the inconvenience ca…"
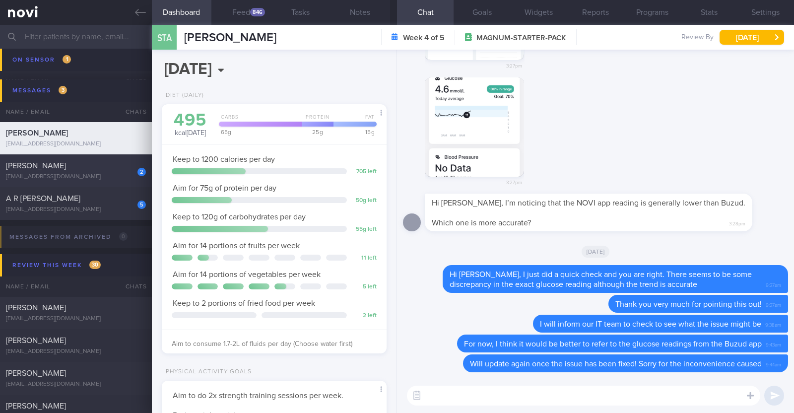
click at [98, 170] on div "2 Tammy Ng Hui Min tammyng550@gmail.com" at bounding box center [76, 171] width 152 height 20
type textarea "24F Comorbidities: Insulin resistance (was diagnosed in May 2024) did a 6 month…"
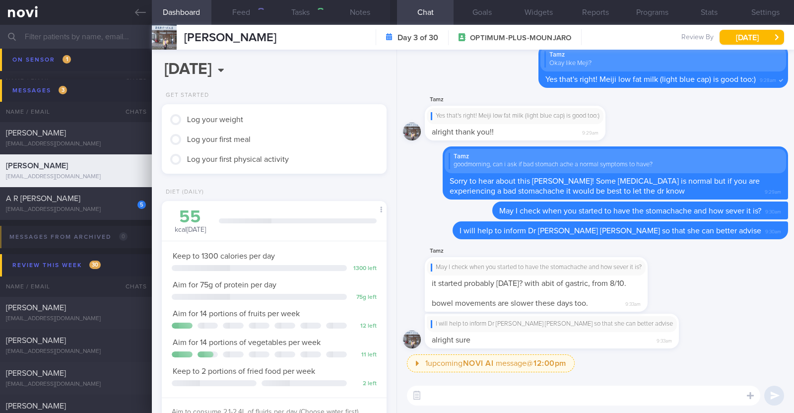
scroll to position [113, 197]
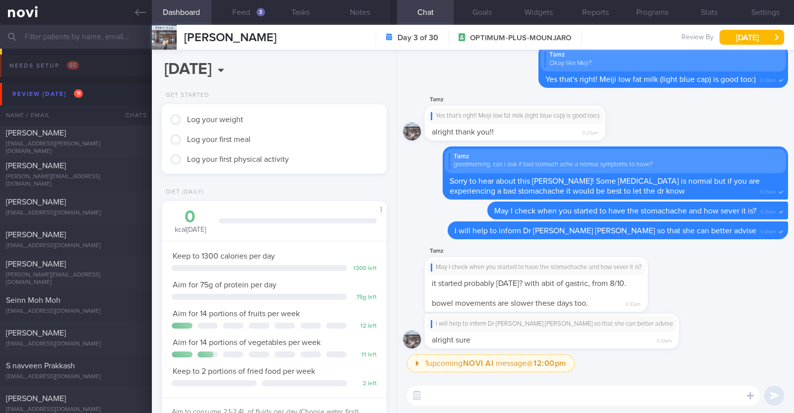
scroll to position [113, 197]
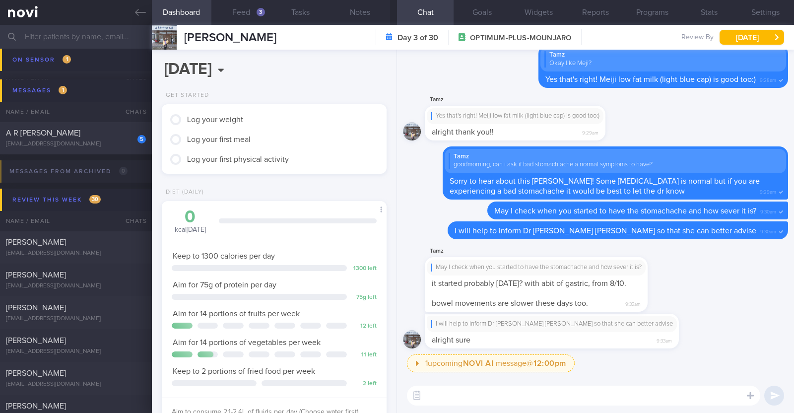
click at [615, 403] on textarea at bounding box center [583, 395] width 353 height 20
type textarea "Will inform Dr [PERSON_NAME] [PERSON_NAME]"
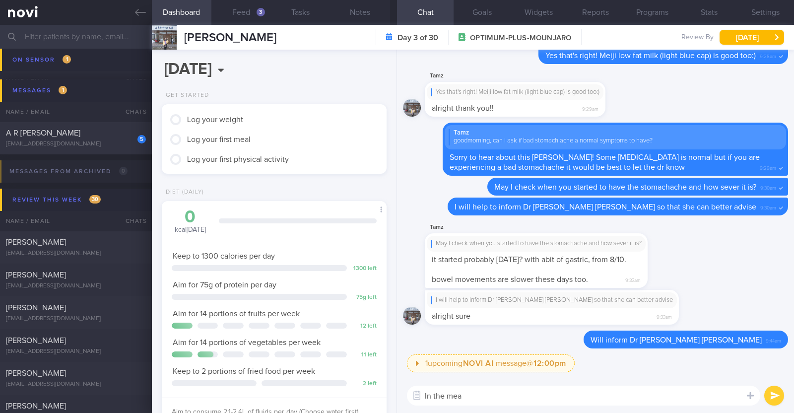
type textarea "In the mean"
drag, startPoint x: 469, startPoint y: 395, endPoint x: 367, endPoint y: 388, distance: 102.4
click at [367, 388] on div "Dashboard Feed 3 Tasks Notes Chat Goals Widgets Reports Programs Stats Settings…" at bounding box center [473, 219] width 642 height 388
click at [577, 339] on icon at bounding box center [576, 339] width 2 height 7
click at [584, 317] on button "Delete" at bounding box center [564, 319] width 40 height 15
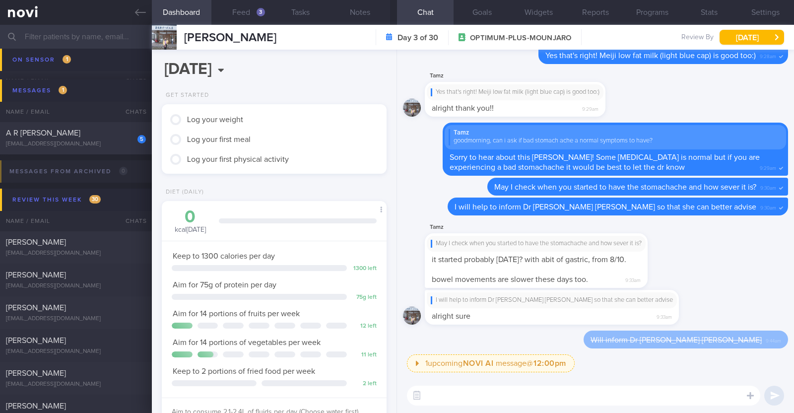
click at [451, 391] on textarea at bounding box center [583, 395] width 353 height 20
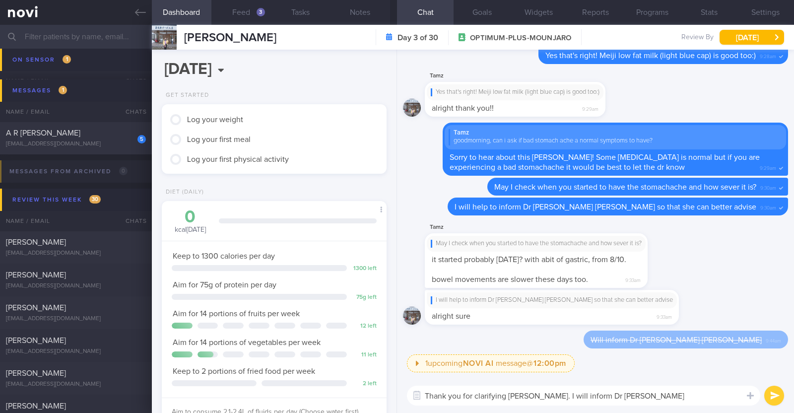
type textarea "Thank you for clarifying Tammy. I will inform Dr Sue Anne"
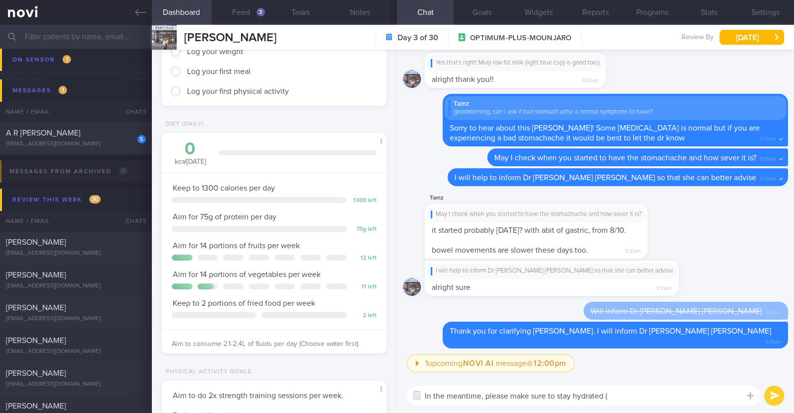
scroll to position [124, 0]
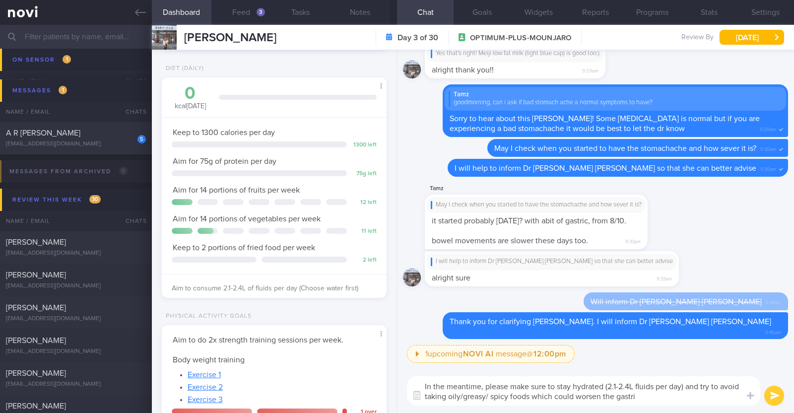
type textarea "In the meantime, please make sure to stay hydrated (2.1-2.4L fluids per day) an…"
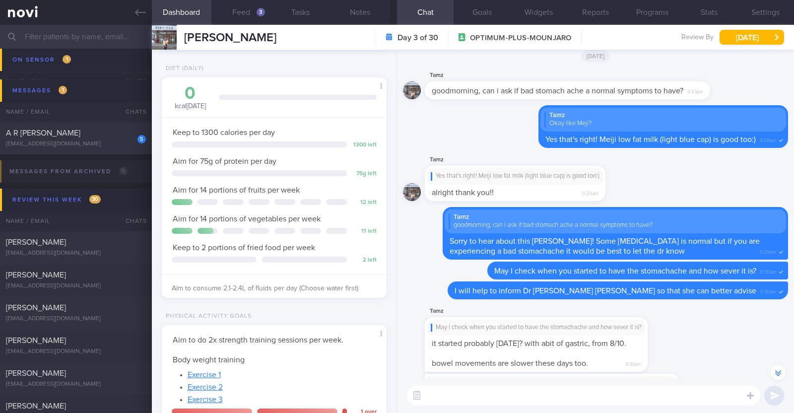
scroll to position [-123, 0]
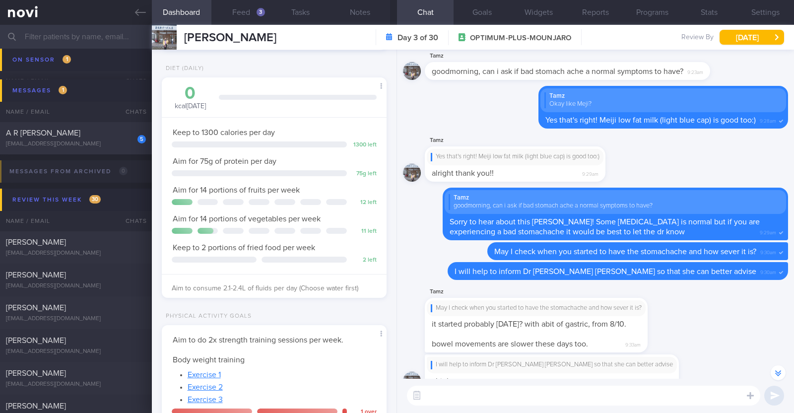
drag, startPoint x: 309, startPoint y: 43, endPoint x: 184, endPoint y: 43, distance: 125.5
click at [184, 43] on div "Tammy Ng Hui Min Tammy Ng Hui Min tammyng550@gmail.com Day 3 of 30 OPTIMUM-PLUS…" at bounding box center [473, 37] width 642 height 25
copy span "Tammy Ng Hui Min"
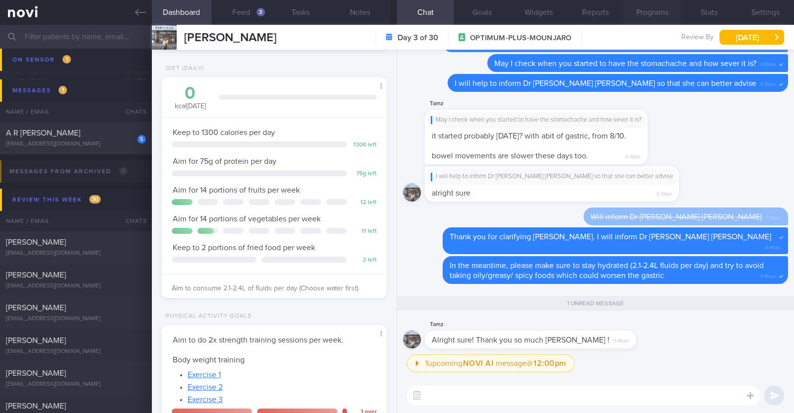
click at [637, 15] on button "Programs" at bounding box center [651, 12] width 57 height 25
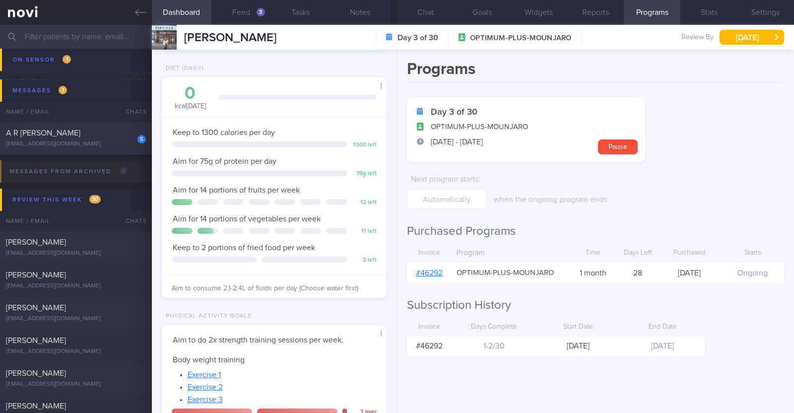
click at [434, 267] on div "# 46292" at bounding box center [429, 273] width 45 height 20
click at [432, 272] on link "# 46292" at bounding box center [429, 273] width 27 height 8
click at [429, 13] on button "Chat" at bounding box center [425, 12] width 57 height 25
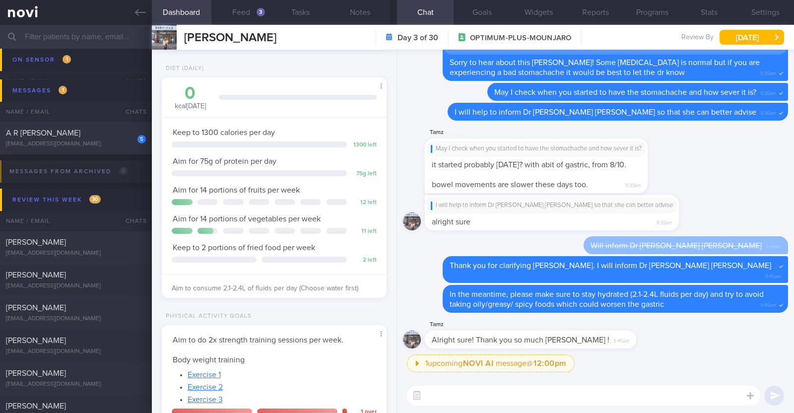
click at [550, 400] on textarea at bounding box center [583, 395] width 353 height 20
type textarea "Just to double check, you had your Mounjaro jab on 15th Aug (last Friday)?"
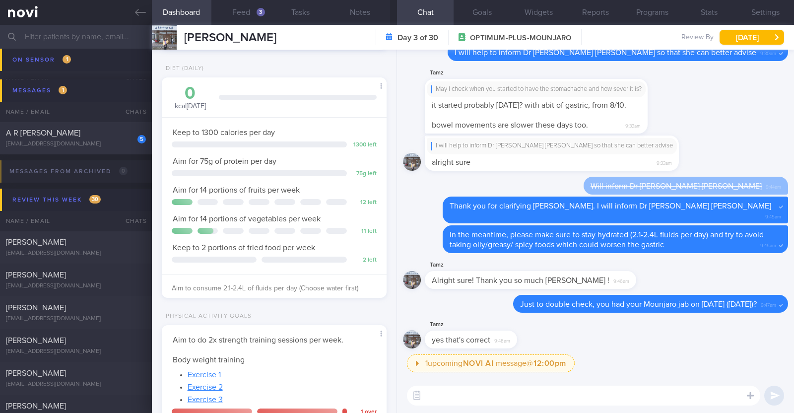
click at [470, 388] on textarea at bounding box center [583, 395] width 353 height 20
type textarea "ok got it! Thank you for confirming :)"
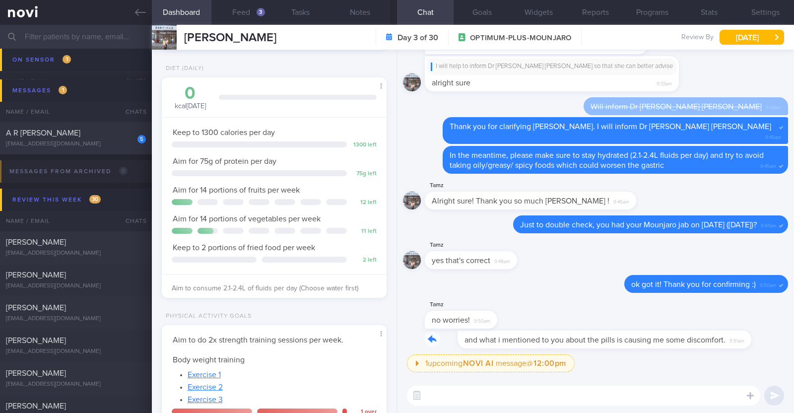
drag, startPoint x: 712, startPoint y: 337, endPoint x: 760, endPoint y: 333, distance: 47.8
click at [760, 333] on div "and what i mentioned to you about the pills is causing me some discomfort. 9:51…" at bounding box center [595, 342] width 385 height 24
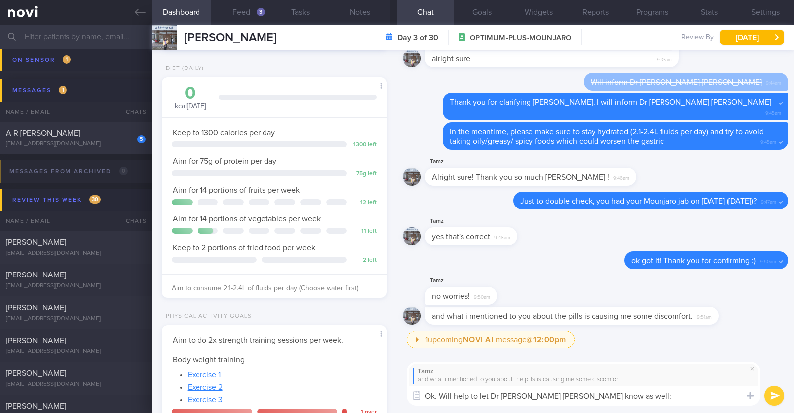
type textarea "Ok. Will help to let Dr Sue Anne know as well"
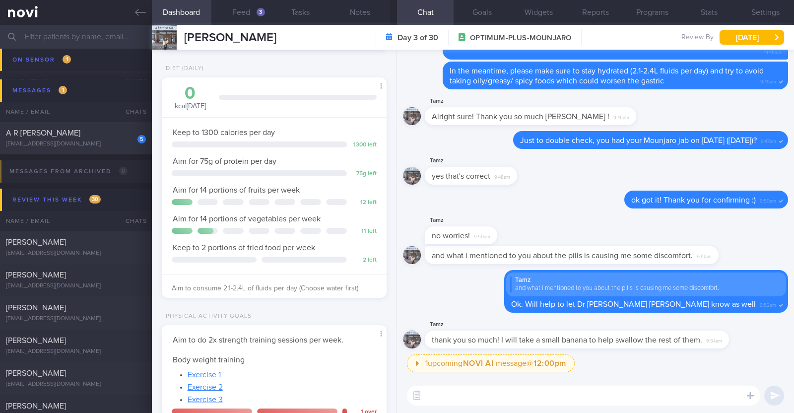
click at [627, 389] on textarea at bounding box center [583, 395] width 353 height 20
type textarea "You're most welcome!"
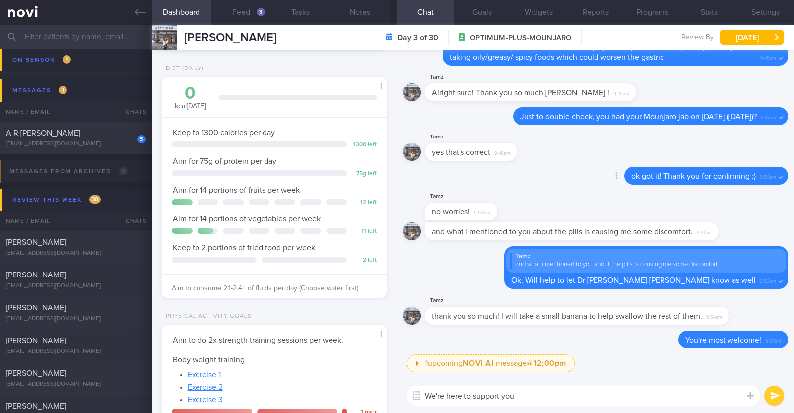
paste textarea "🙂"
type textarea "We're here to support you 🙂"
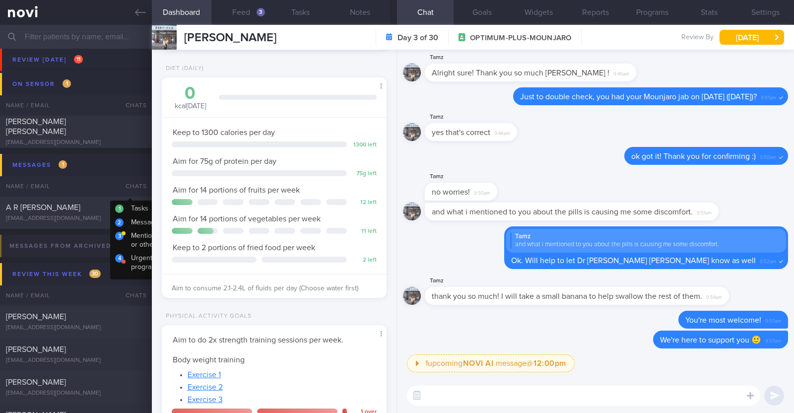
scroll to position [369, 0]
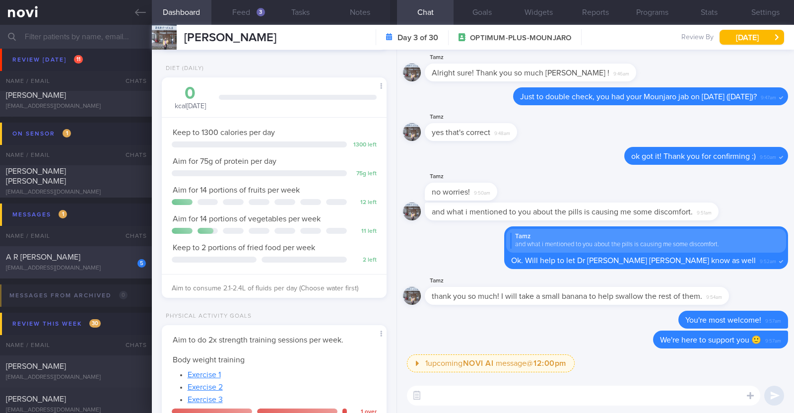
click at [115, 262] on div "5 A R ARTHI PRIYANKA arthipriyanka22@gmail.com" at bounding box center [76, 262] width 152 height 20
type input "R/v with [PERSON_NAME] 19/8. R/v 22/8"
type textarea "49F Comorbidities: T2DM Hyperlipdiemia [MEDICAL_DATA] [MEDICAL_DATA] anaemia [M…"
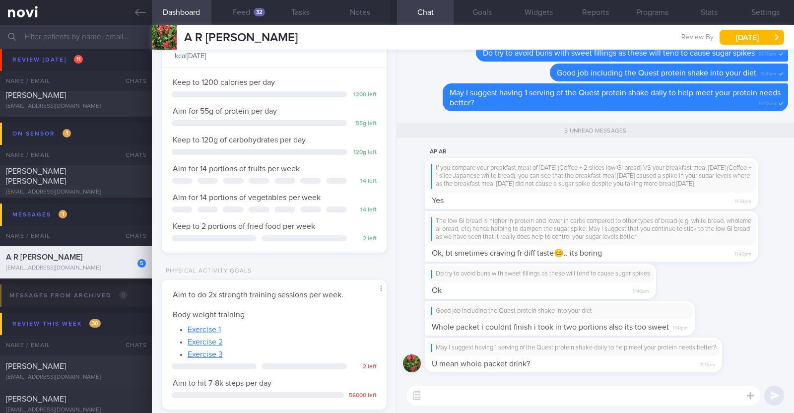
scroll to position [100, 201]
drag, startPoint x: 683, startPoint y: 255, endPoint x: 739, endPoint y: 252, distance: 56.1
click at [739, 252] on div "The low GI bread is higher in protein and lower in carbs compared to other type…" at bounding box center [606, 236] width 363 height 51
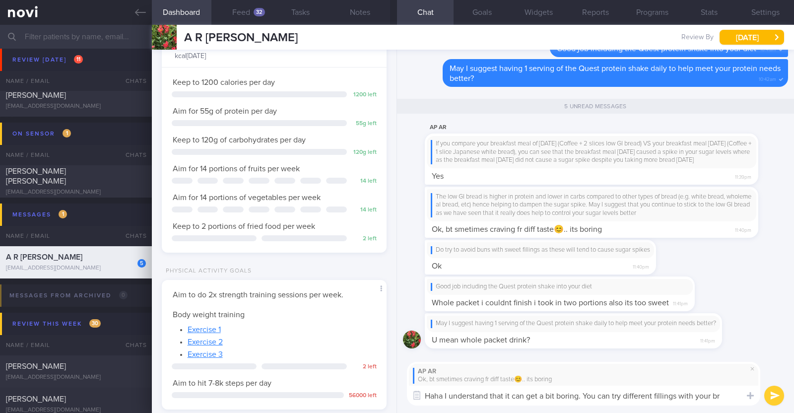
type textarea "Haha I understand that it can get a bit boring. You can try different fillings …"
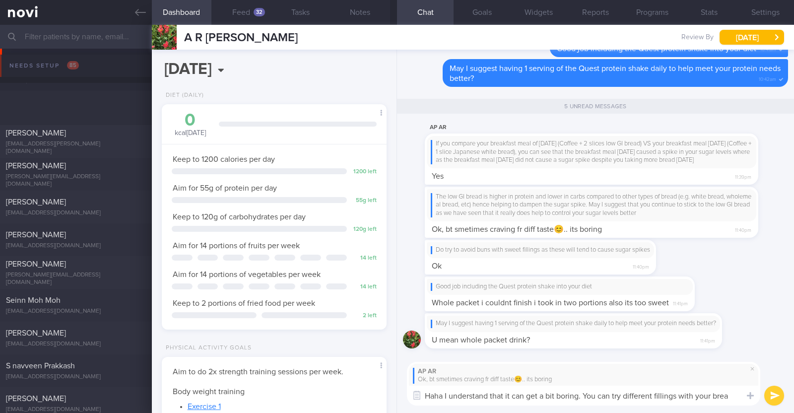
select select "7"
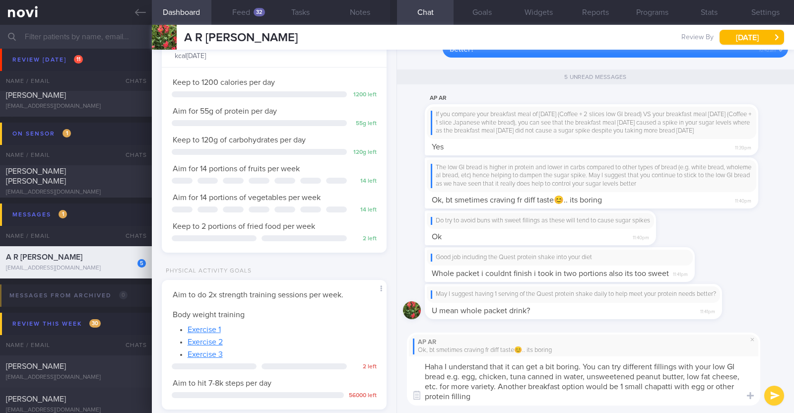
type textarea "Haha I understand that it can get a bit boring. You can try different fillings …"
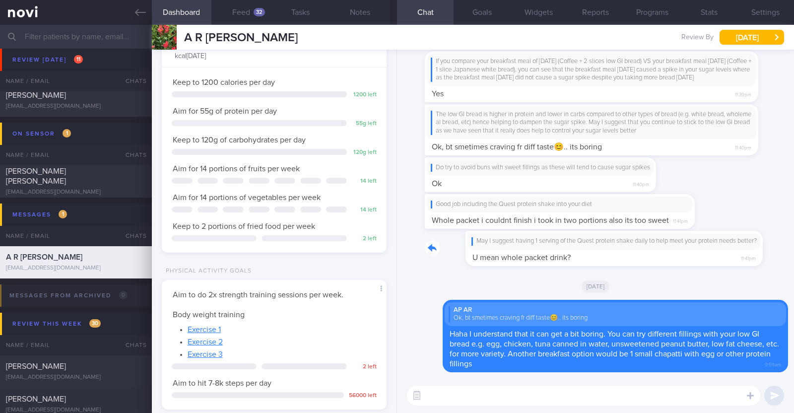
drag, startPoint x: 691, startPoint y: 256, endPoint x: 775, endPoint y: 259, distance: 83.9
click at [775, 259] on div "May I suggest having 1 serving of the Quest protein shake daily to help meet yo…" at bounding box center [595, 251] width 385 height 41
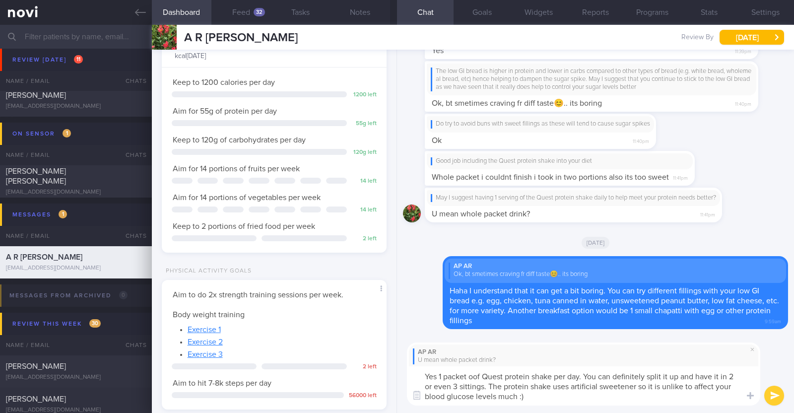
click at [476, 375] on textarea "Yes 1 packet oof Quest protein shake per day. You can definitely split it up an…" at bounding box center [583, 385] width 353 height 39
type textarea "Yes 1 packet of Quest protein shake per day. You can definitely split it up and…"
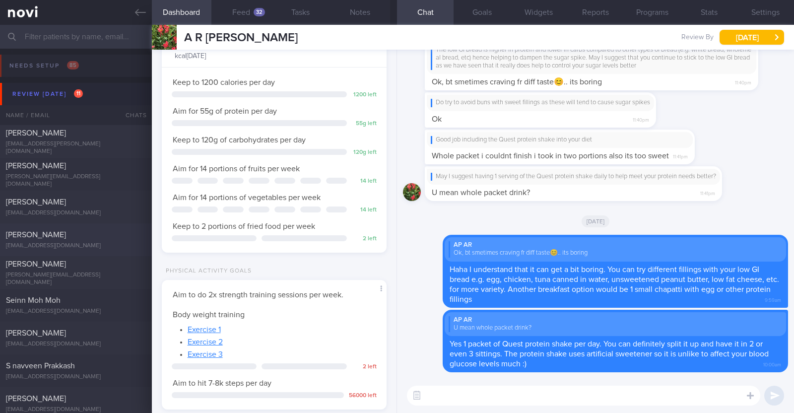
click at [62, 234] on div "[PERSON_NAME]" at bounding box center [74, 235] width 137 height 10
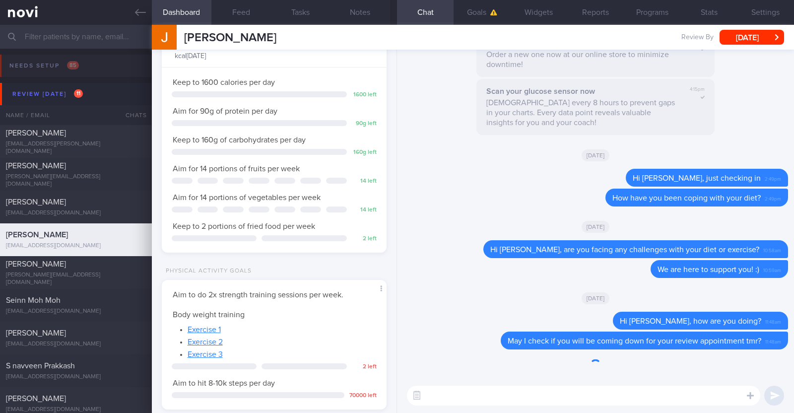
scroll to position [100, 201]
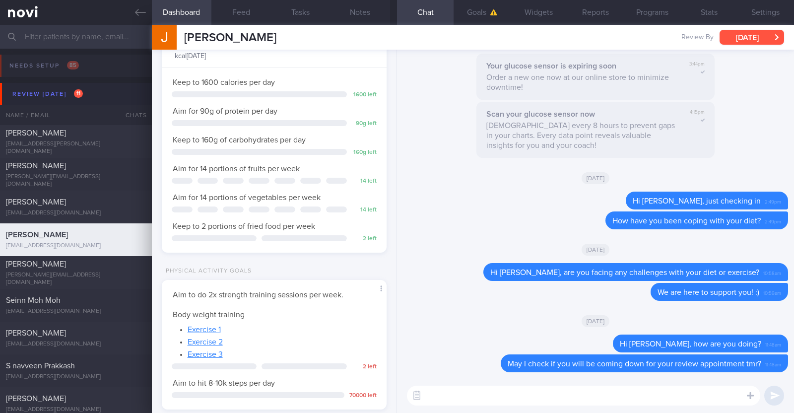
click at [738, 33] on button "[DATE]" at bounding box center [751, 37] width 64 height 15
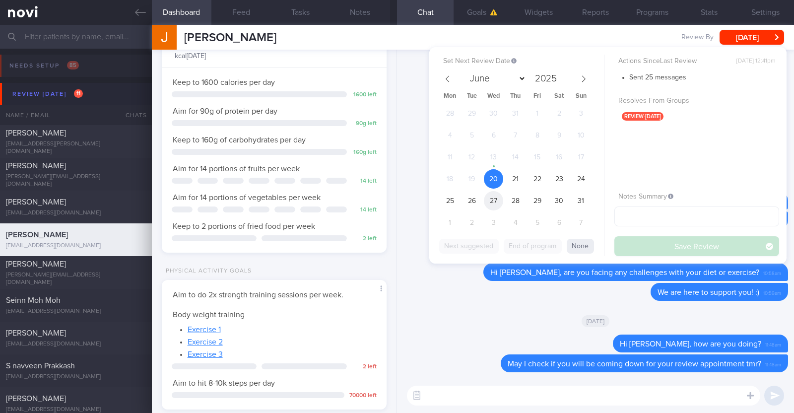
click at [493, 200] on span "27" at bounding box center [493, 200] width 19 height 19
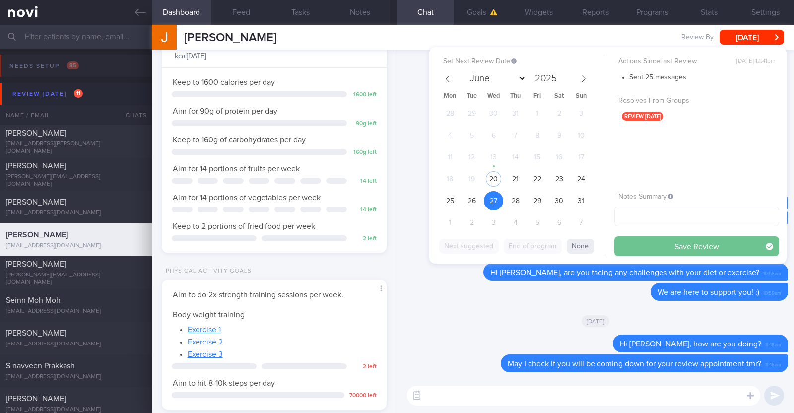
click at [630, 243] on button "Save Review" at bounding box center [696, 246] width 165 height 20
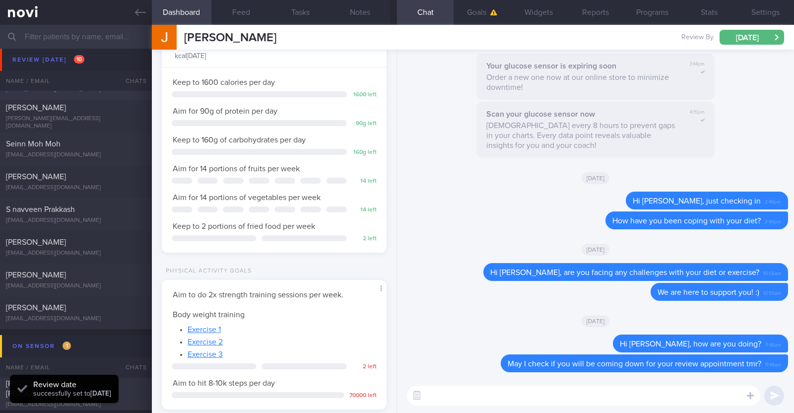
scroll to position [62, 0]
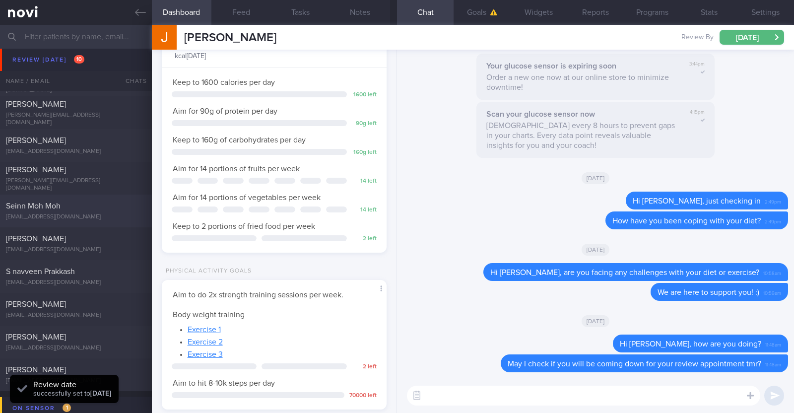
click at [83, 210] on div "Seinn Moh Moh [EMAIL_ADDRESS][DOMAIN_NAME]" at bounding box center [76, 211] width 152 height 20
type textarea "41F Nil PMHx Ryblesus 3.5mg for 10days, then 7mg for 1 month and 14mg thereafte…"
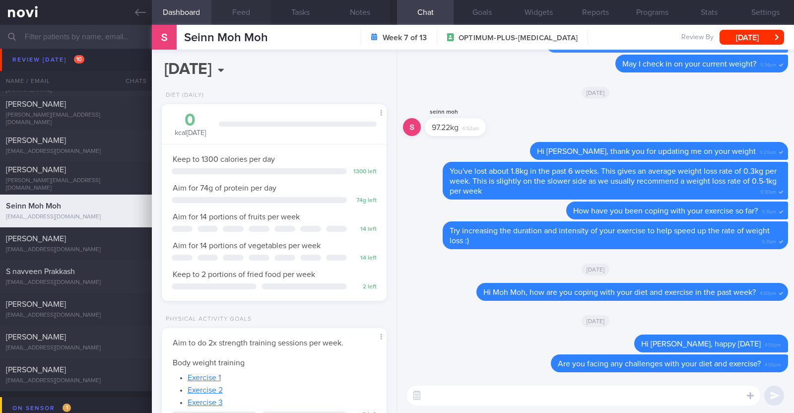
click at [238, 13] on button "Feed" at bounding box center [241, 12] width 60 height 25
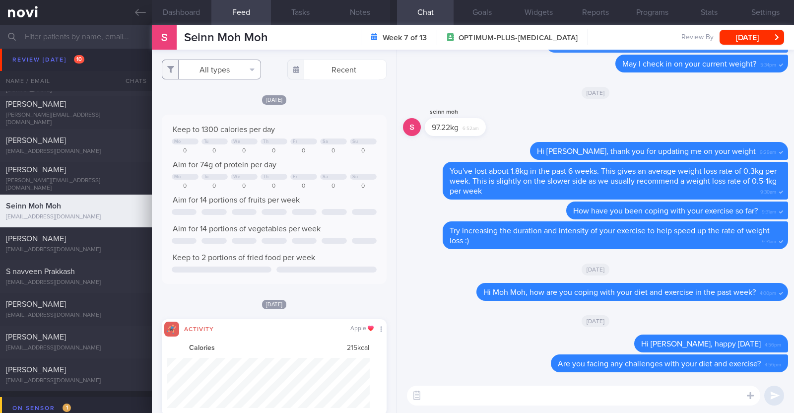
click at [236, 66] on button "All types" at bounding box center [211, 70] width 99 height 20
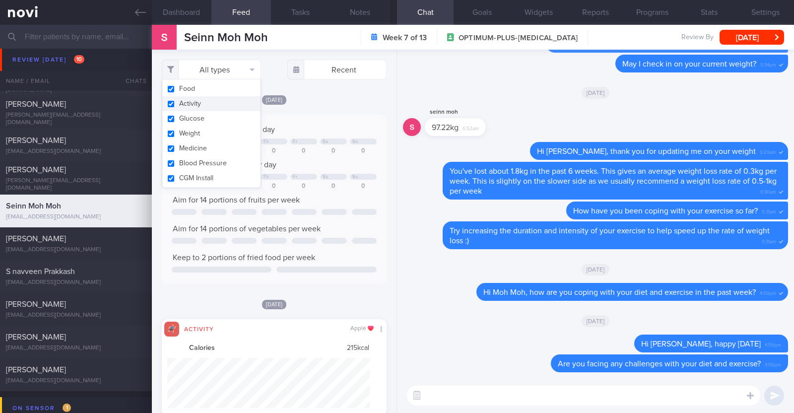
click at [212, 105] on button "Activity" at bounding box center [211, 103] width 98 height 15
checkbox input "false"
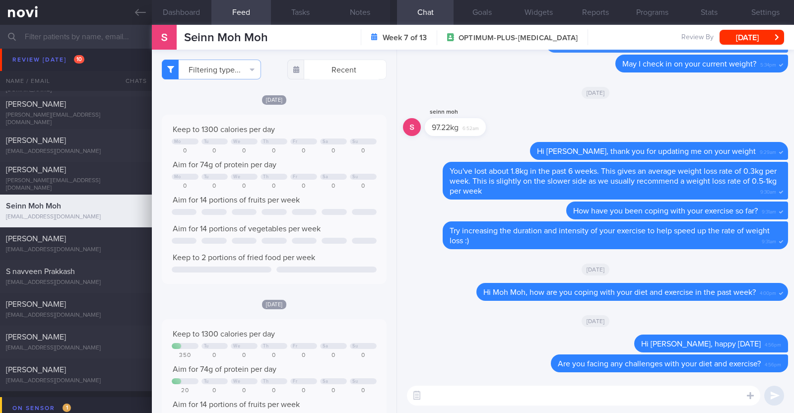
click at [344, 91] on div "Filtering type... Food Activity Glucose Weight Medicine Blood Pressure CGM Inst…" at bounding box center [274, 231] width 245 height 363
click at [747, 36] on button "[DATE]" at bounding box center [751, 37] width 64 height 15
click at [461, 304] on div "Delete Hi Moh Moh, how are you coping with your diet and exercise in the past w…" at bounding box center [595, 295] width 385 height 24
click at [551, 390] on textarea at bounding box center [583, 395] width 353 height 20
click at [433, 392] on textarea "HI Moh Moh" at bounding box center [583, 395] width 353 height 20
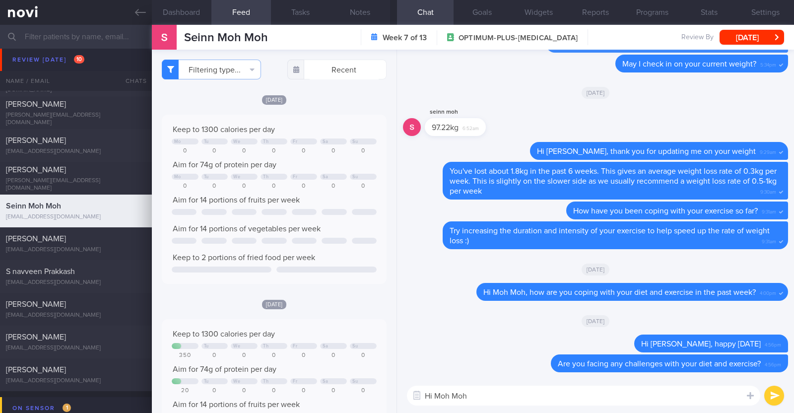
click at [548, 392] on textarea "Hi Moh Moh" at bounding box center [583, 395] width 353 height 20
type textarea "Hi Moh Moh, just checking in:)"
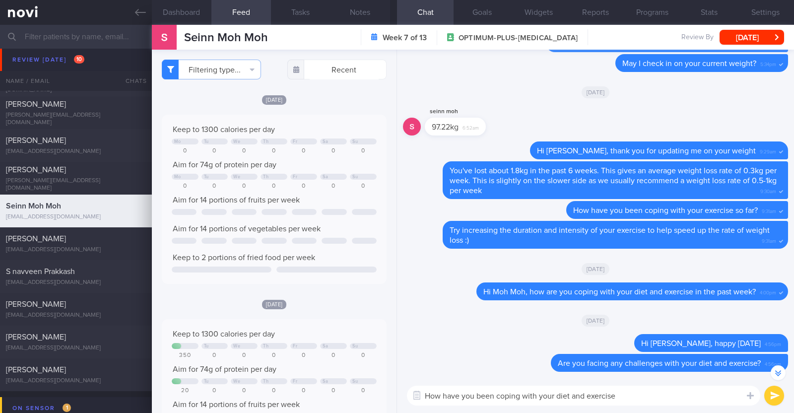
type textarea "How have you been coping with your diet and exercise?"
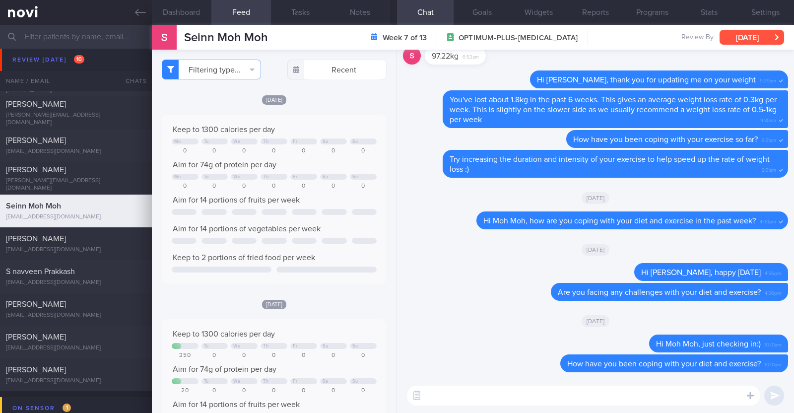
click at [760, 38] on button "[DATE]" at bounding box center [751, 37] width 64 height 15
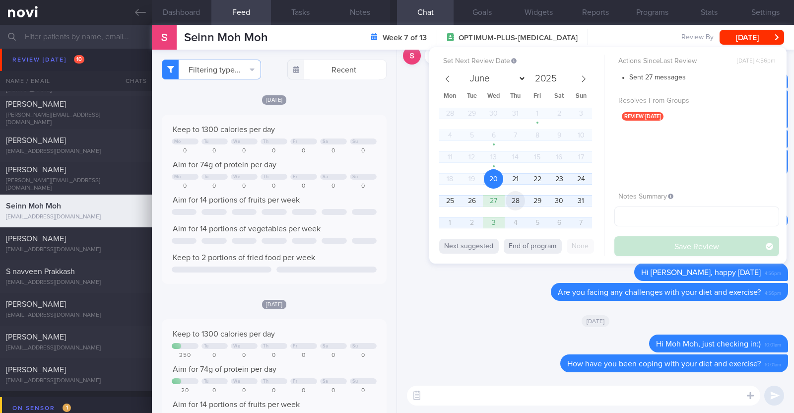
click at [516, 201] on span "28" at bounding box center [514, 200] width 19 height 19
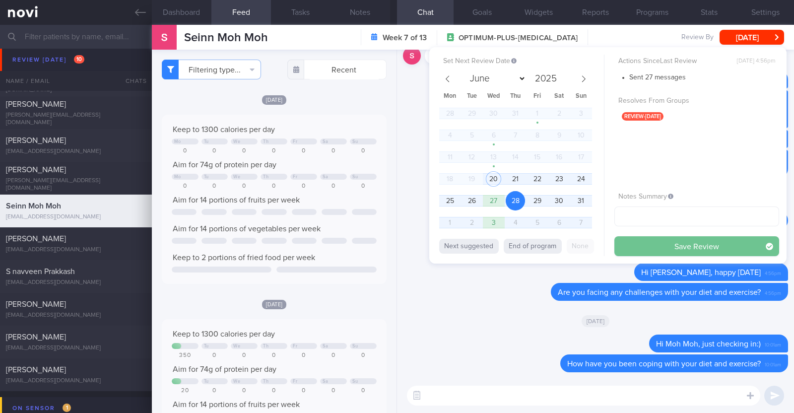
click at [634, 246] on button "Save Review" at bounding box center [696, 246] width 165 height 20
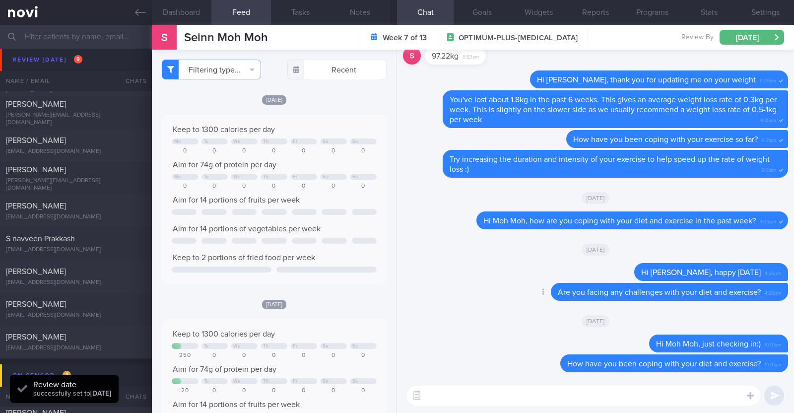
click at [515, 295] on div "Delete Are you facing any challenges with your diet and exercise? 4:56pm" at bounding box center [649, 292] width 277 height 18
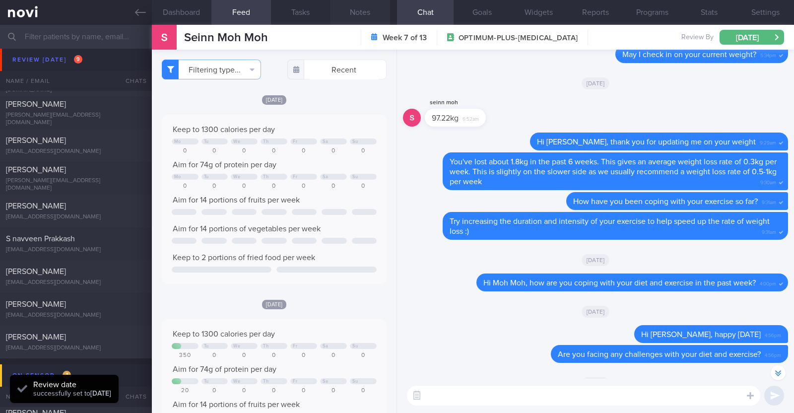
click at [361, 16] on button "Notes" at bounding box center [360, 12] width 60 height 25
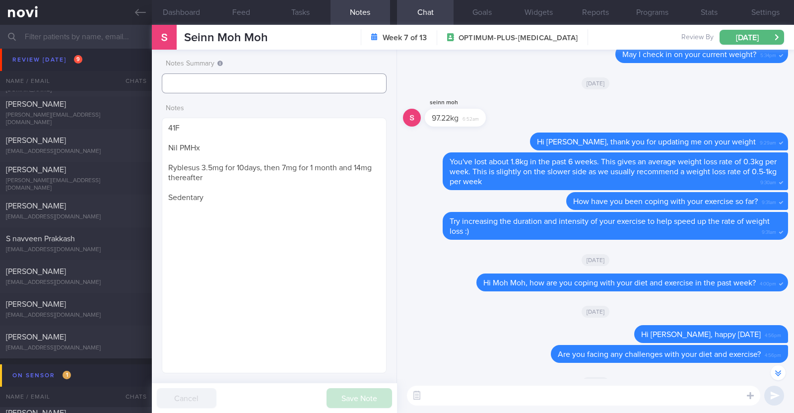
click at [267, 80] on input "text" at bounding box center [274, 83] width 225 height 20
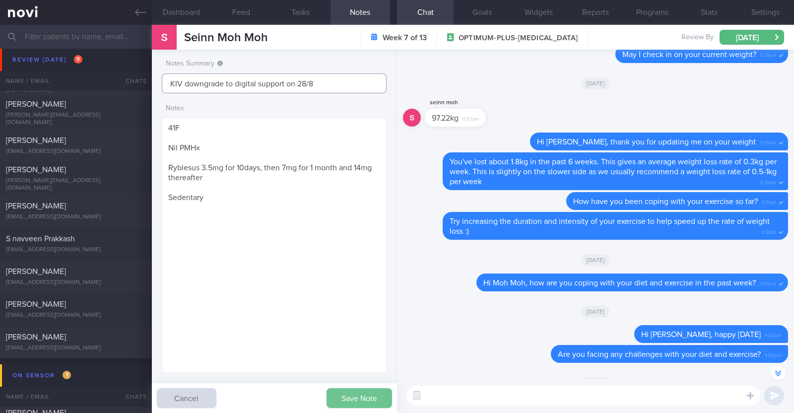
type input "KIV downgrade to digital support on 28/8"
click at [378, 400] on button "Save Note" at bounding box center [358, 398] width 65 height 20
type input "KIV downgrade to digital support on 28/8"
click at [47, 150] on div "[EMAIL_ADDRESS][DOMAIN_NAME]" at bounding box center [76, 151] width 140 height 7
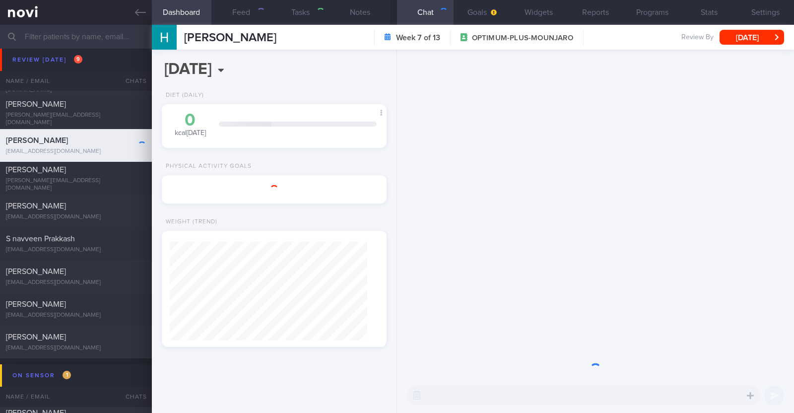
type textarea "46F Nil PMHx Mounjaro 2.5mg for 4 weeks Exercise class (HIIT) 1-2 times per wee…"
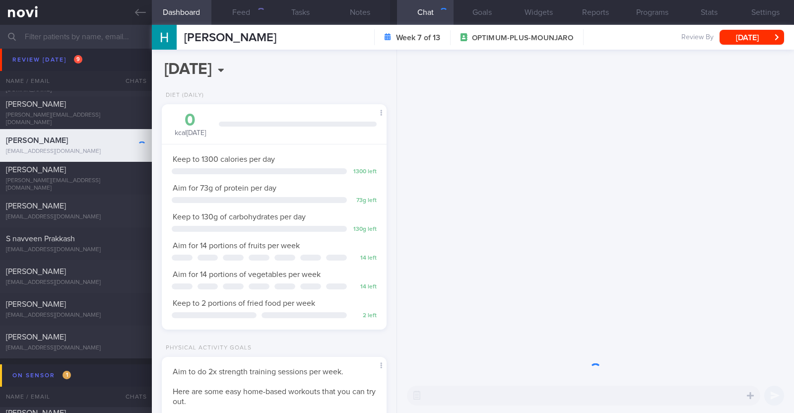
scroll to position [113, 197]
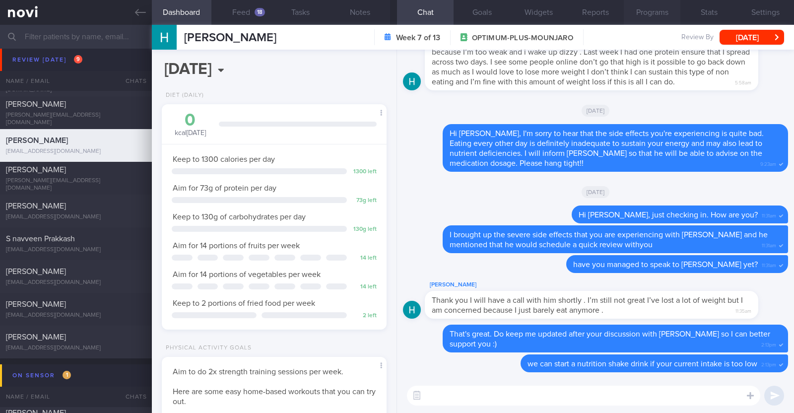
click at [662, 9] on button "Programs" at bounding box center [651, 12] width 57 height 25
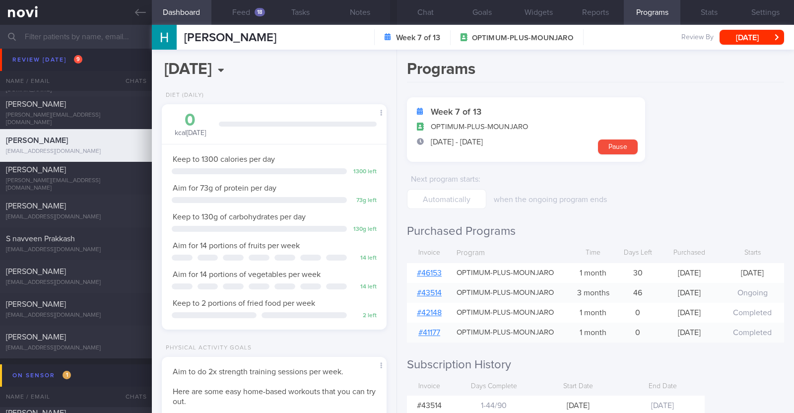
click at [427, 273] on link "# 46153" at bounding box center [429, 273] width 25 height 8
click at [432, 16] on button "Chat" at bounding box center [425, 12] width 57 height 25
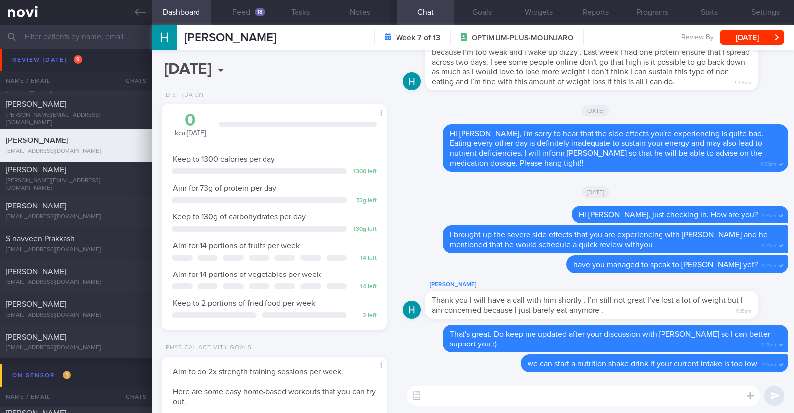
click at [480, 398] on textarea at bounding box center [583, 395] width 353 height 20
type textarea "Hi Heather, just wanted to"
click at [253, 6] on button "Feed 18" at bounding box center [241, 12] width 60 height 25
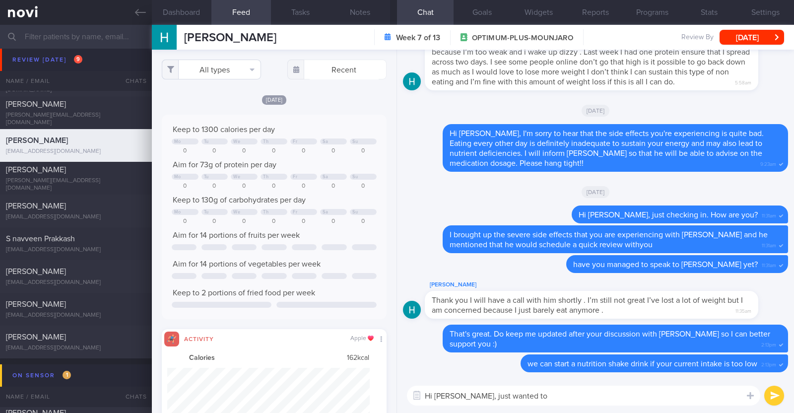
scroll to position [51, 202]
click at [244, 75] on button "All types" at bounding box center [211, 70] width 99 height 20
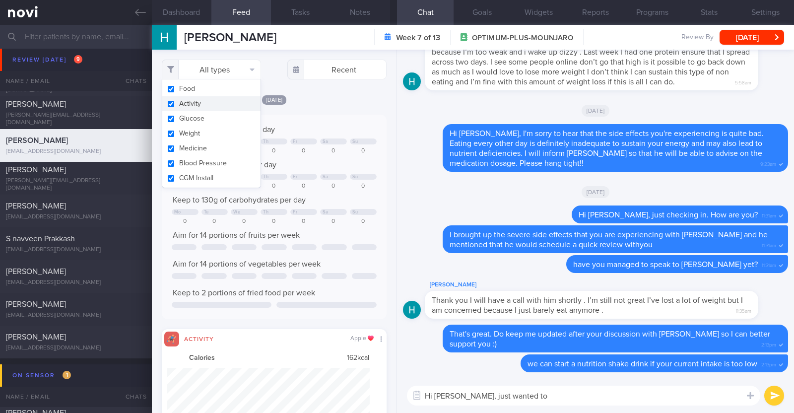
click at [221, 103] on button "Activity" at bounding box center [211, 103] width 98 height 15
checkbox input "false"
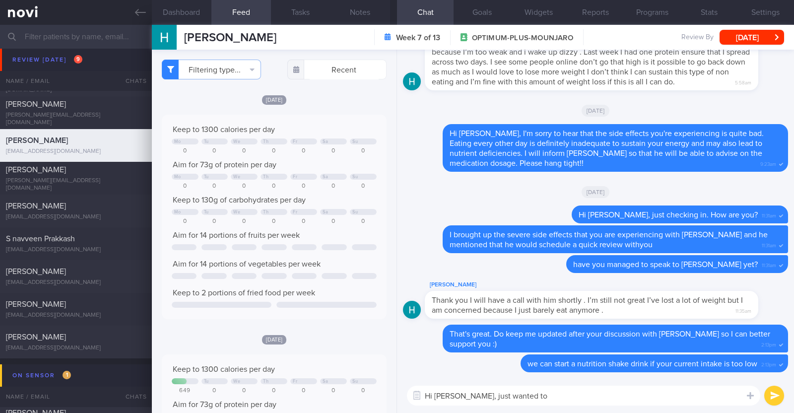
click at [333, 97] on div "[DATE]" at bounding box center [274, 99] width 225 height 10
click at [536, 398] on textarea "Hi Heather, just wanted to" at bounding box center [583, 395] width 353 height 20
type textarea "Hi [PERSON_NAME], just wanted to check in with you:)"
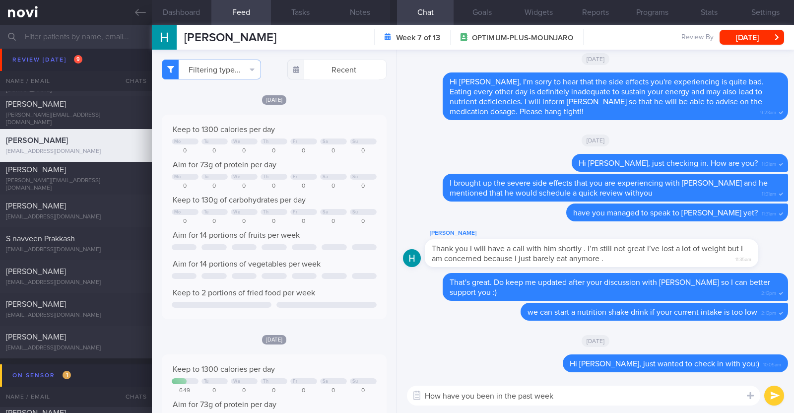
type textarea "How have you been in the past week?"
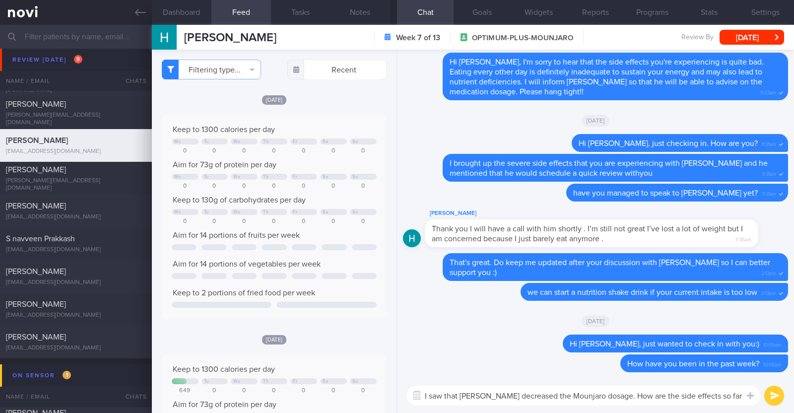
type textarea "I saw that [PERSON_NAME] decreased the Mounjaro dosage. How are the side effect…"
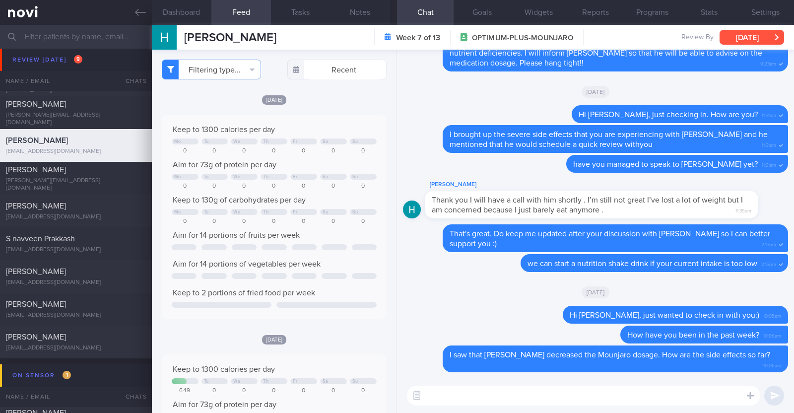
click at [754, 36] on button "[DATE]" at bounding box center [751, 37] width 64 height 15
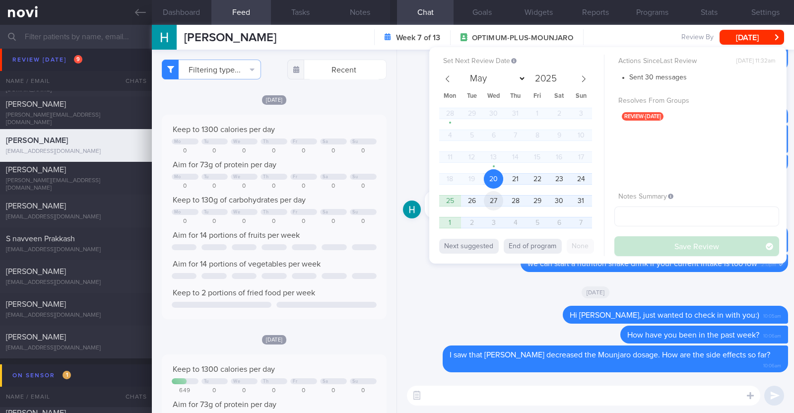
click at [491, 196] on span "27" at bounding box center [493, 200] width 19 height 19
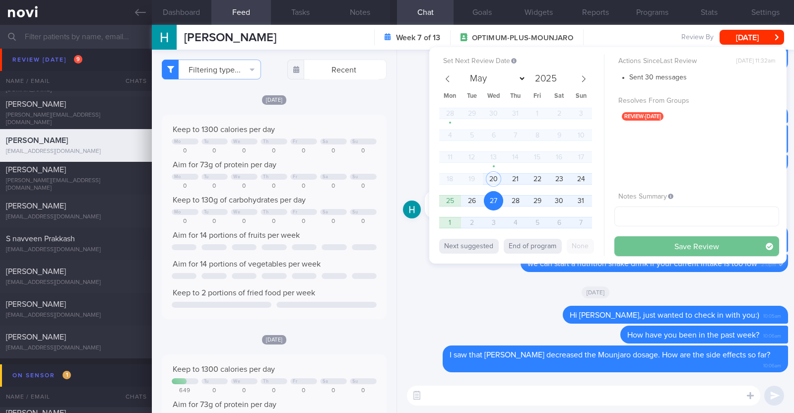
click at [646, 243] on button "Save Review" at bounding box center [696, 246] width 165 height 20
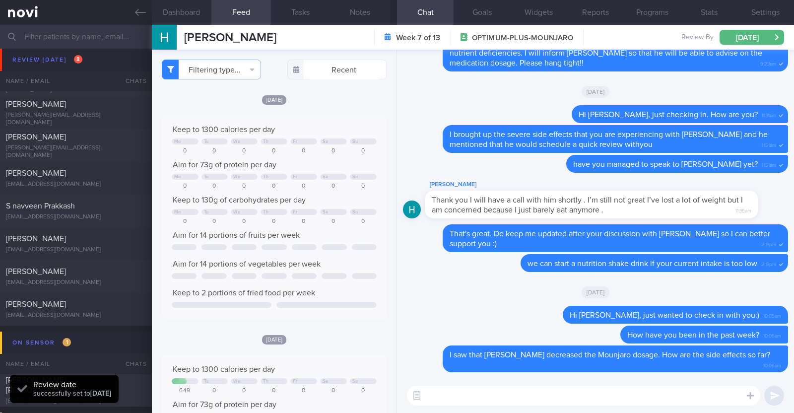
click at [431, 90] on div "[DATE]" at bounding box center [595, 91] width 385 height 28
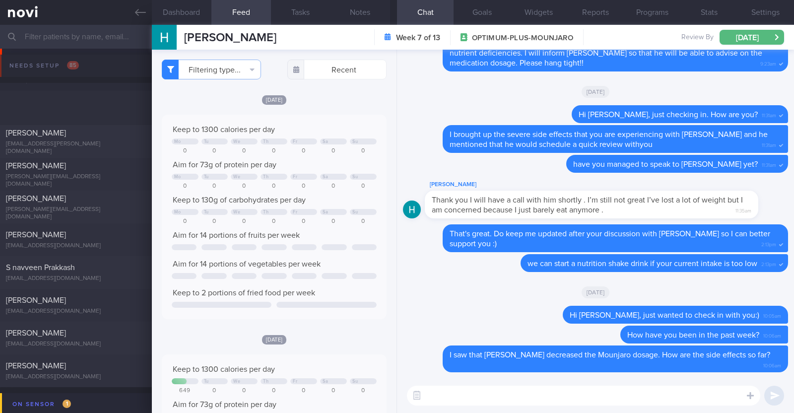
select select "7"
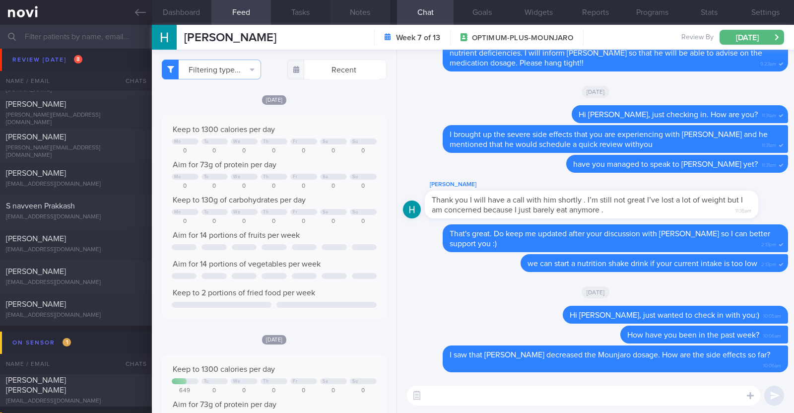
click at [367, 16] on button "Notes" at bounding box center [360, 12] width 60 height 25
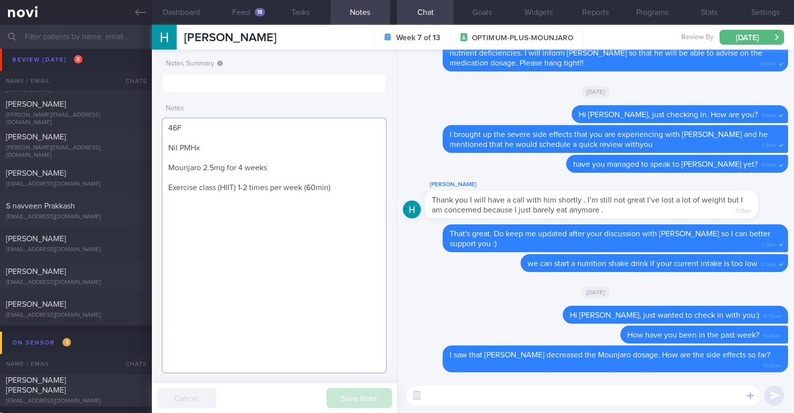
drag, startPoint x: 202, startPoint y: 167, endPoint x: 213, endPoint y: 167, distance: 10.4
click at [213, 167] on textarea "46F Nil PMHx Mounjaro 2.5mg for 4 weeks Exercise class (HIIT) 1-2 times per wee…" at bounding box center [274, 245] width 225 height 255
drag, startPoint x: 267, startPoint y: 165, endPoint x: 221, endPoint y: 169, distance: 46.3
click at [221, 169] on textarea "46F Nil PMHx Mounjaro 10mg for 4 weeks Exercise class (HIIT) 1-2 times per week…" at bounding box center [274, 245] width 225 height 255
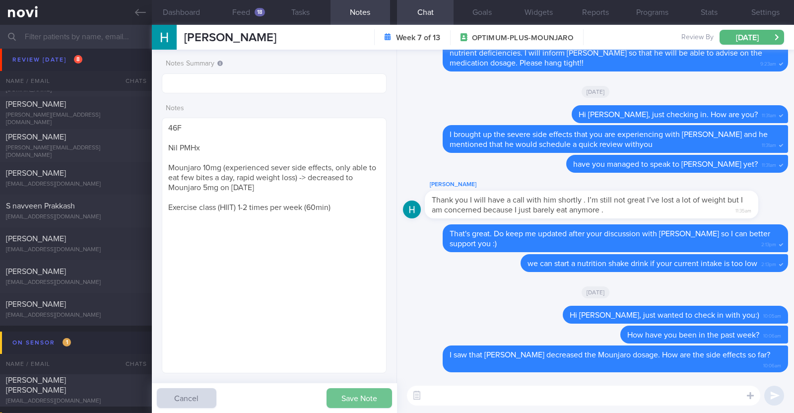
click at [369, 390] on button "Save Note" at bounding box center [358, 398] width 65 height 20
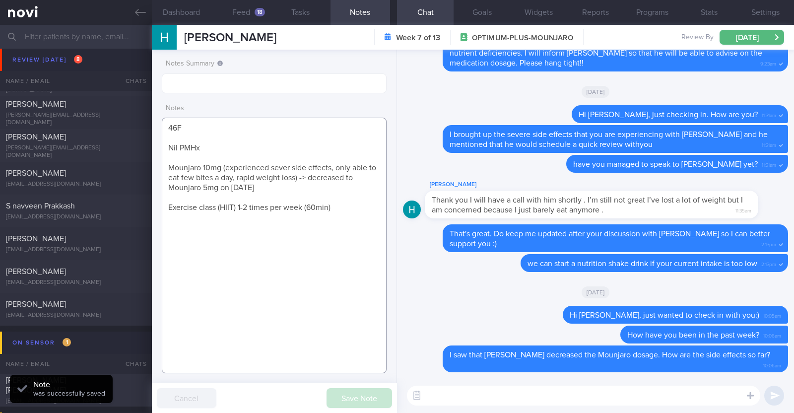
drag, startPoint x: 258, startPoint y: 187, endPoint x: 165, endPoint y: 169, distance: 95.1
click at [165, 169] on textarea "46F Nil PMHx Mounjaro 10mg (experienced sever side effects, only able to eat fe…" at bounding box center [274, 245] width 225 height 255
click at [273, 246] on textarea "46F Nil PMHx Mounjaro 10mg (experienced sever side effects, only able to eat fe…" at bounding box center [274, 245] width 225 height 255
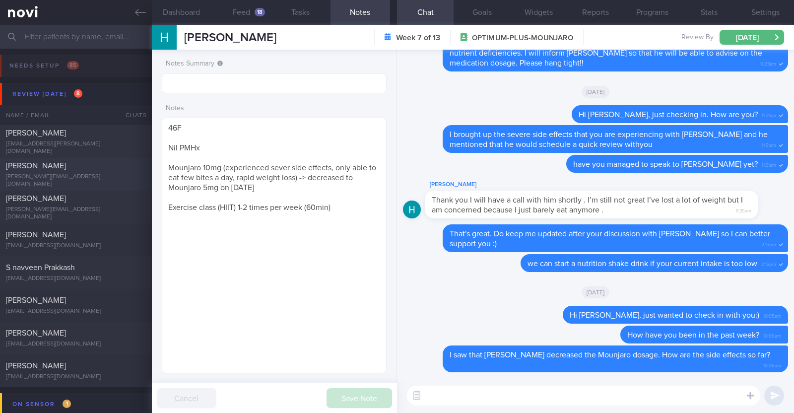
click at [64, 167] on div "[PERSON_NAME]" at bounding box center [74, 166] width 137 height 10
type textarea "42F Co-morbidities [MEDICAL_DATA] Childhood [MEDICAL_DATA] [MEDICAL_DATA] s/p s…"
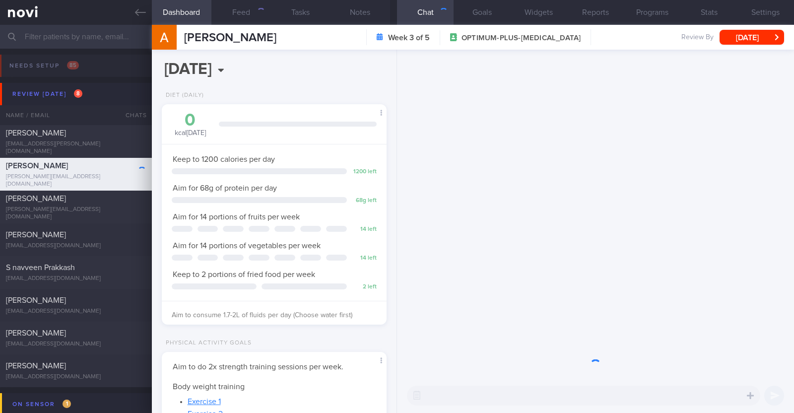
scroll to position [113, 197]
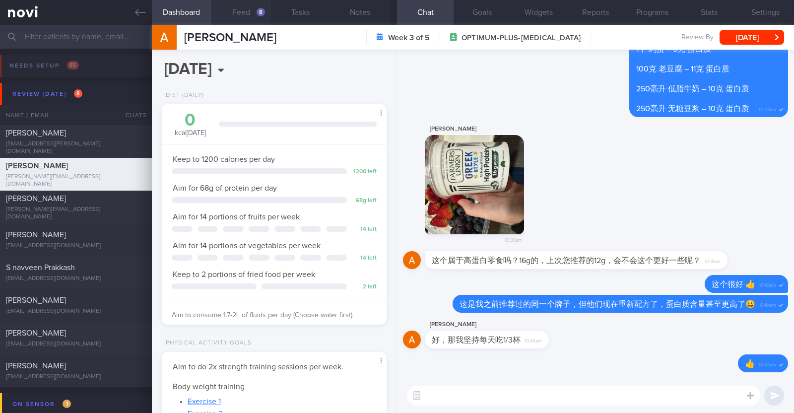
click at [240, 9] on button "Feed 8" at bounding box center [241, 12] width 60 height 25
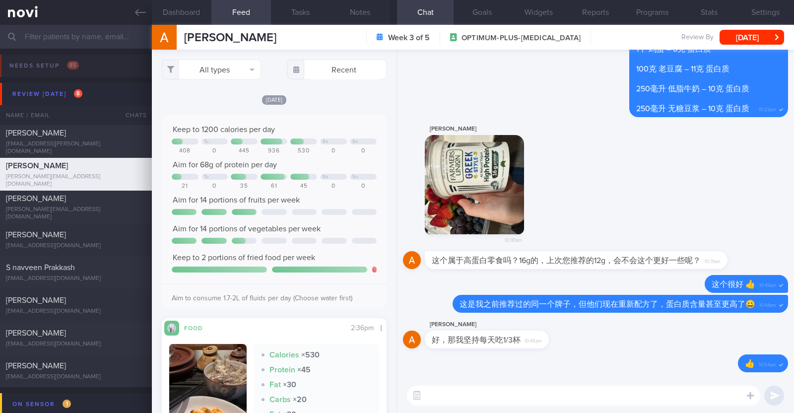
click at [340, 106] on div "[DATE] Keep to 1200 calories per day Tu Sa Su 408 0 445 936 530 0 0 Aim for 68g…" at bounding box center [274, 311] width 225 height 434
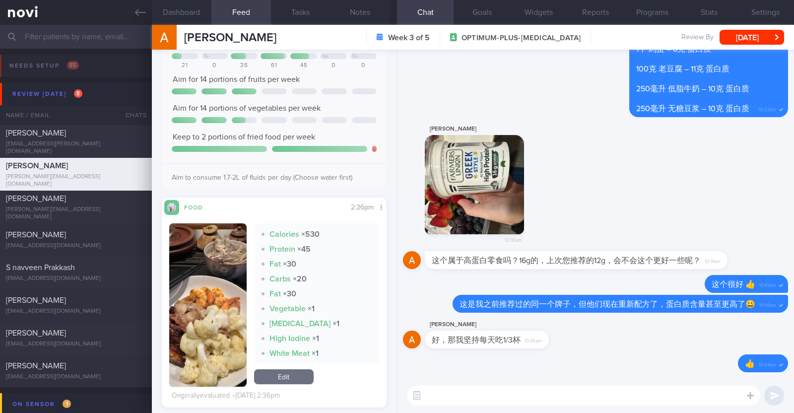
scroll to position [124, 0]
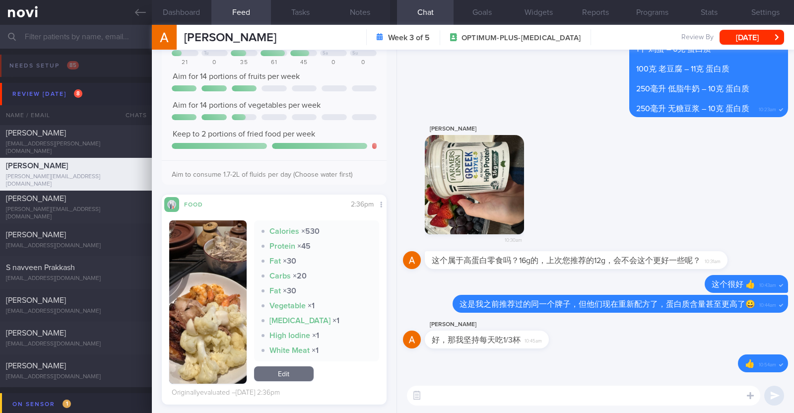
click at [219, 312] on button "button" at bounding box center [207, 301] width 77 height 163
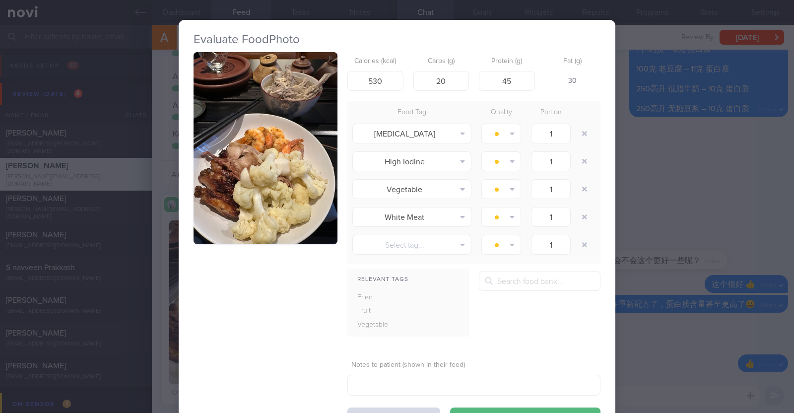
click at [157, 265] on div "Evaluate Food Photo Calories (kcal) 530 Carbs (g) 20 Protein (g) 45 Fat (g) 30 …" at bounding box center [397, 206] width 794 height 413
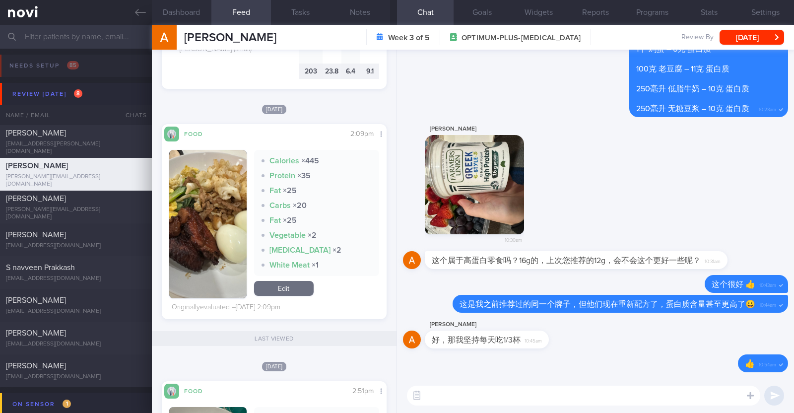
scroll to position [1054, 0]
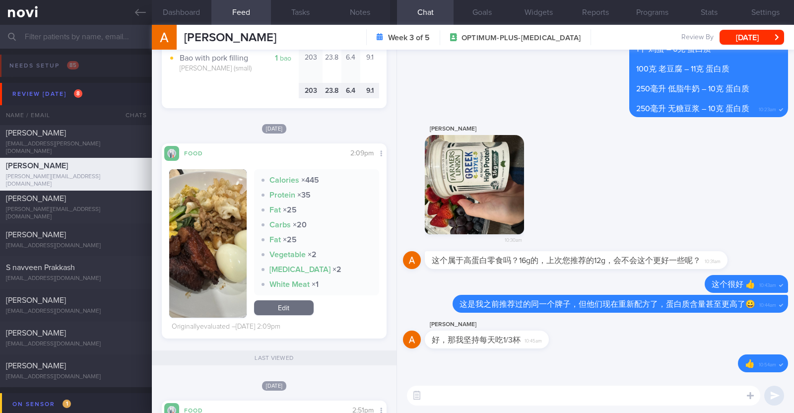
click at [231, 214] on button "button" at bounding box center [207, 243] width 77 height 148
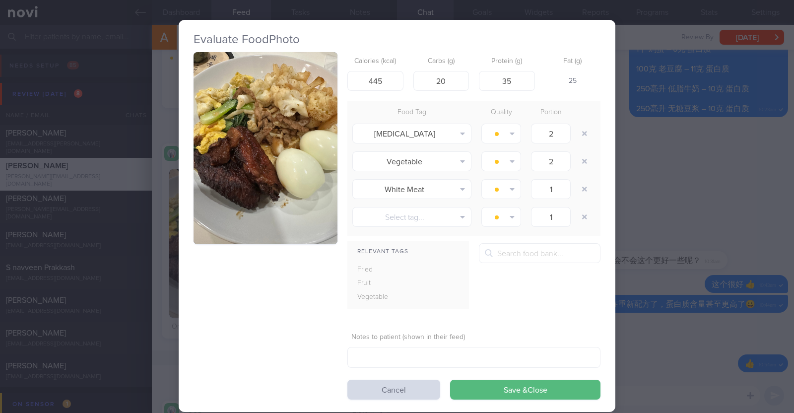
click at [306, 184] on button "button" at bounding box center [265, 148] width 144 height 192
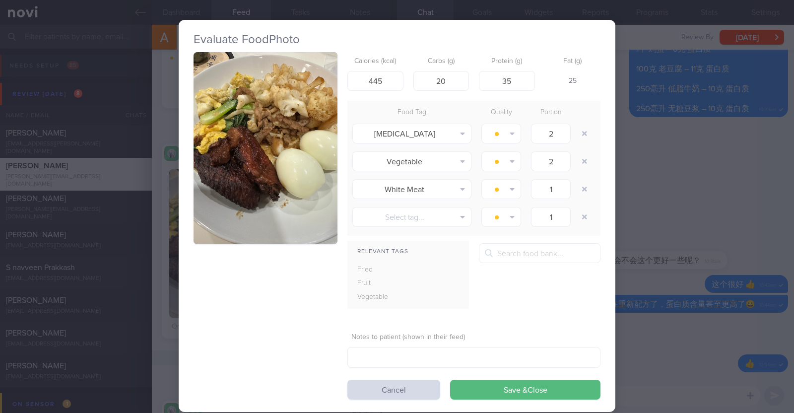
click at [159, 270] on div "Evaluate Food Photo Calories (kcal) 445 Carbs (g) 20 Protein (g) 35 Fat (g) 25 …" at bounding box center [397, 206] width 794 height 413
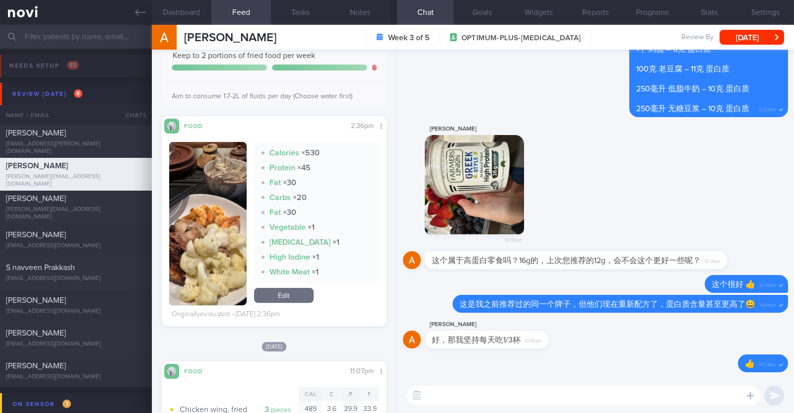
scroll to position [186, 0]
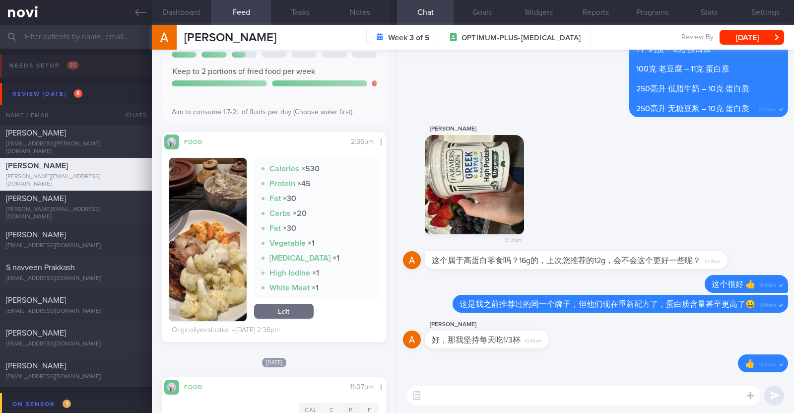
click at [204, 247] on button "button" at bounding box center [207, 239] width 77 height 163
